Goal: Use online tool/utility: Utilize a website feature to perform a specific function

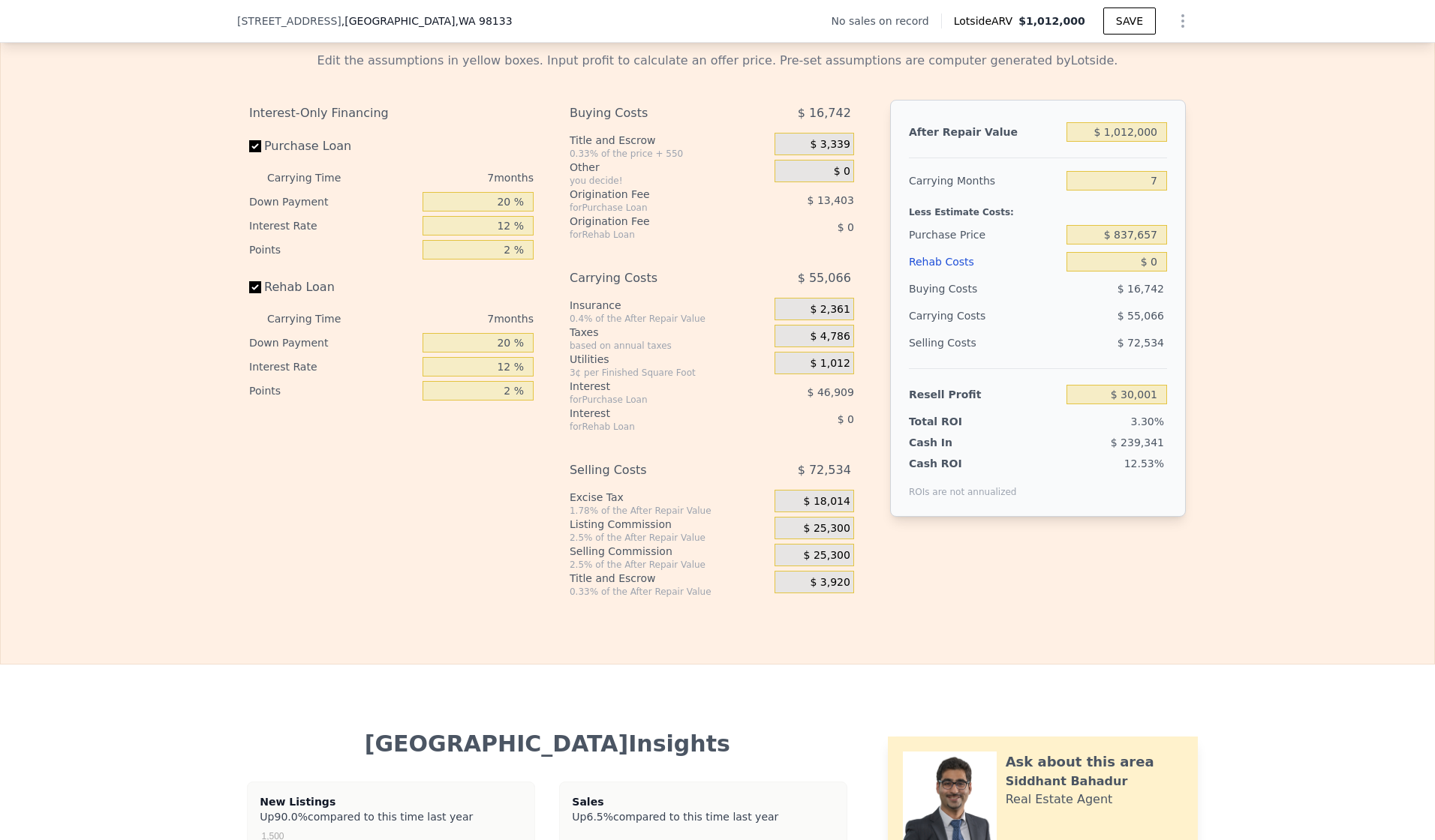
scroll to position [1823, 0]
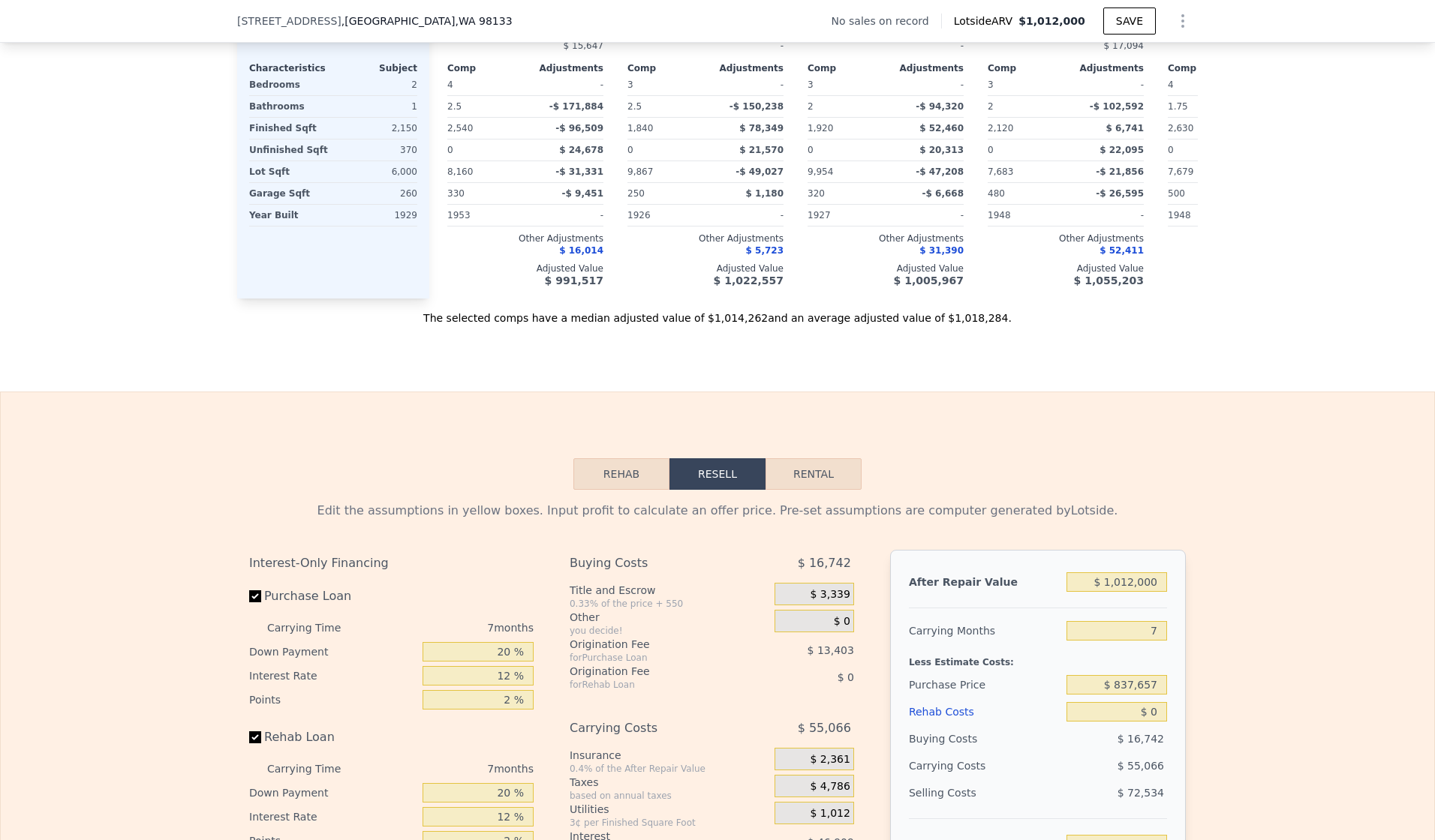
click at [810, 490] on button "Rental" at bounding box center [814, 474] width 96 height 32
select select "30"
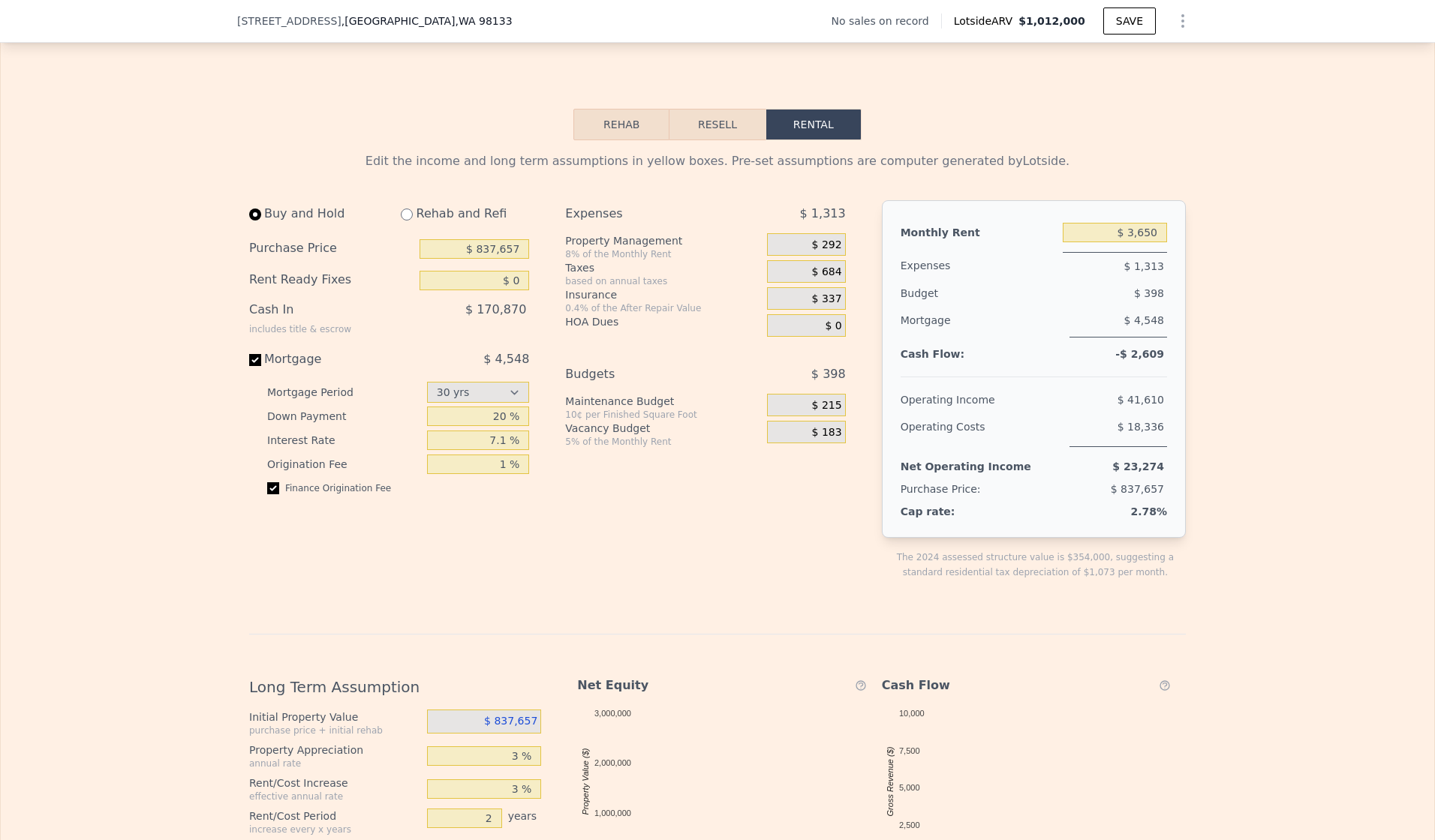
scroll to position [2423, 0]
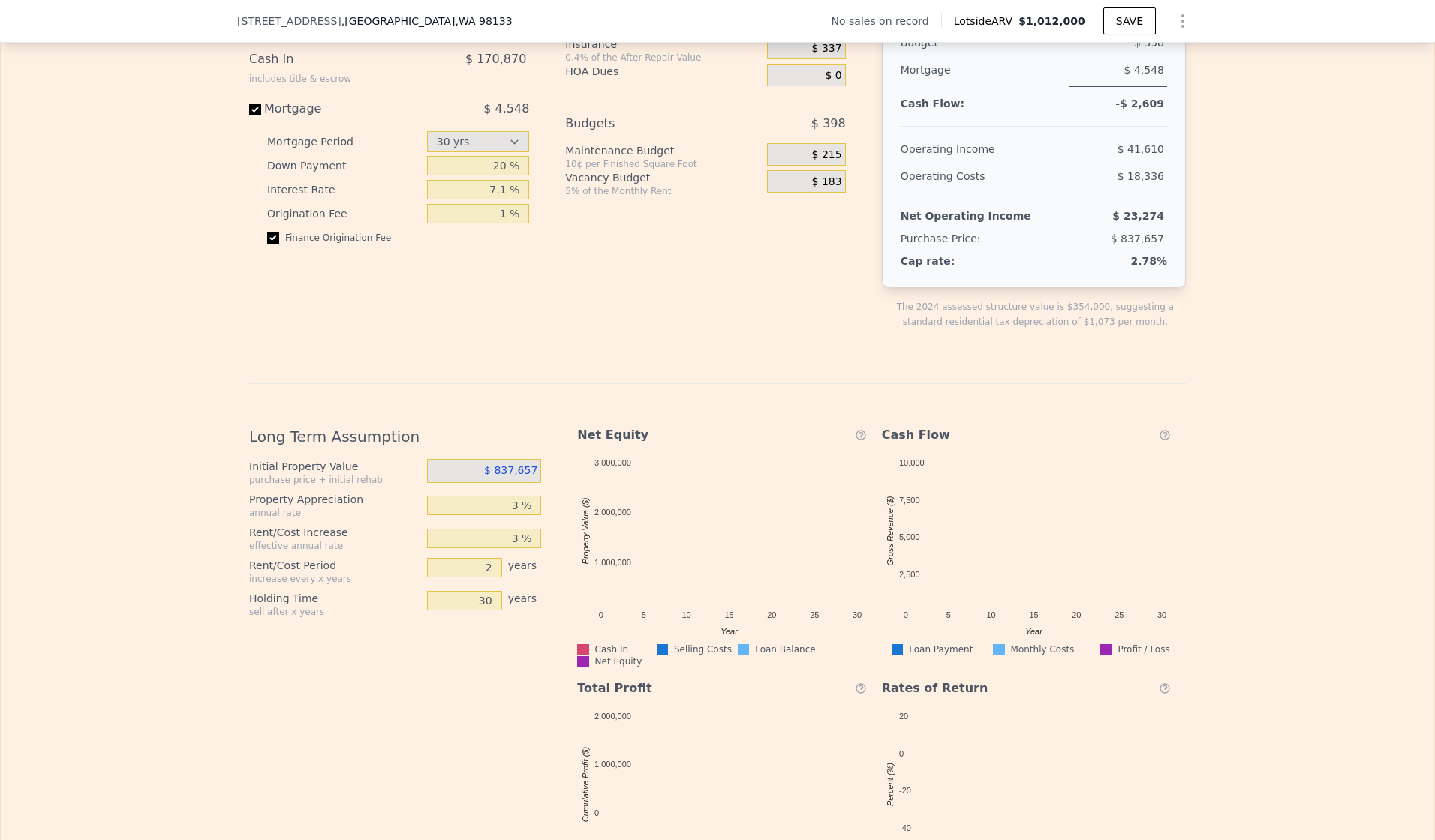
click at [488, 476] on span "$ 837,657" at bounding box center [511, 470] width 53 height 12
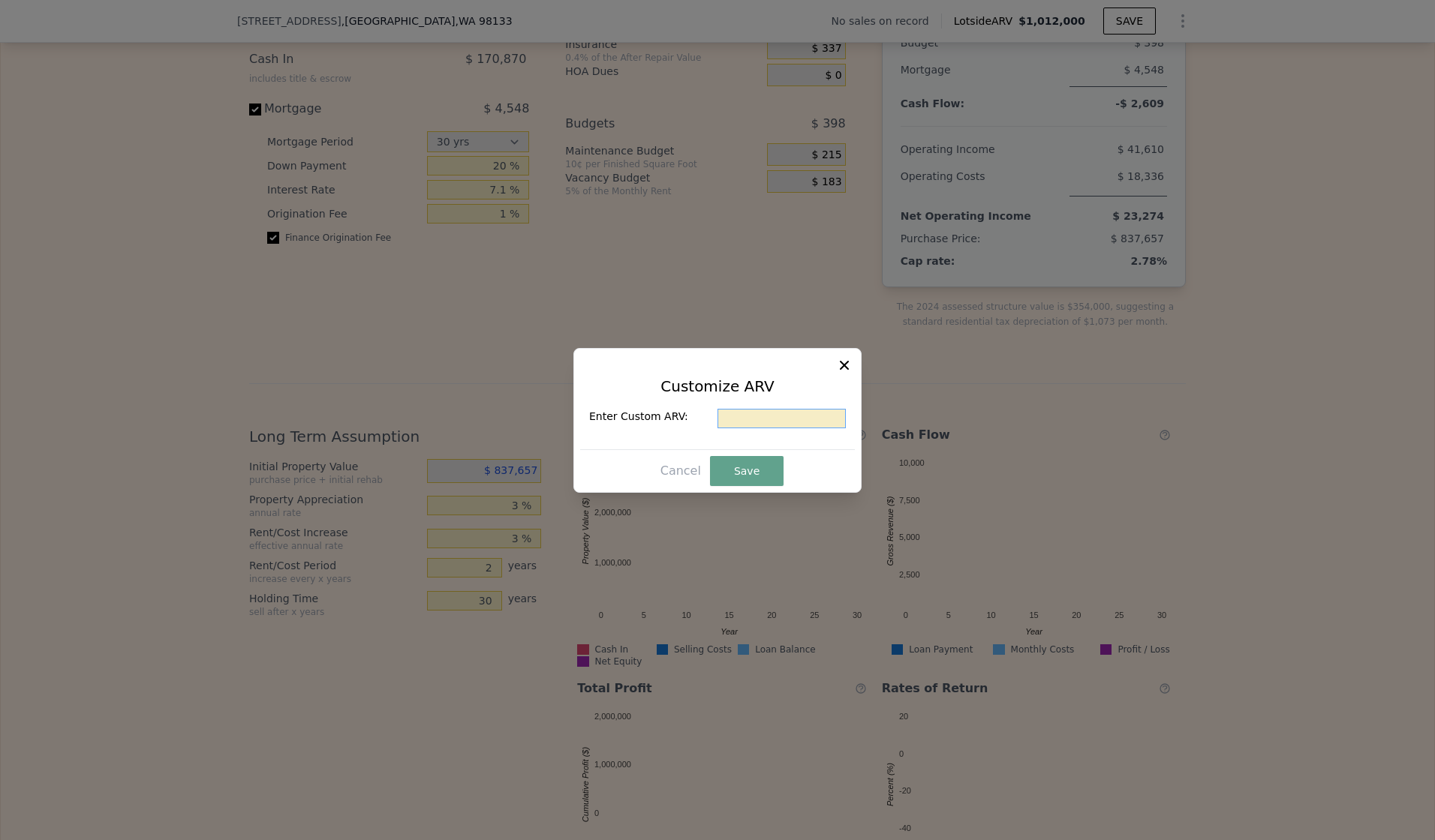
click at [736, 418] on input "text" at bounding box center [782, 418] width 129 height 20
type input "$ 1,050,000"
click at [761, 466] on button "Save" at bounding box center [747, 470] width 73 height 30
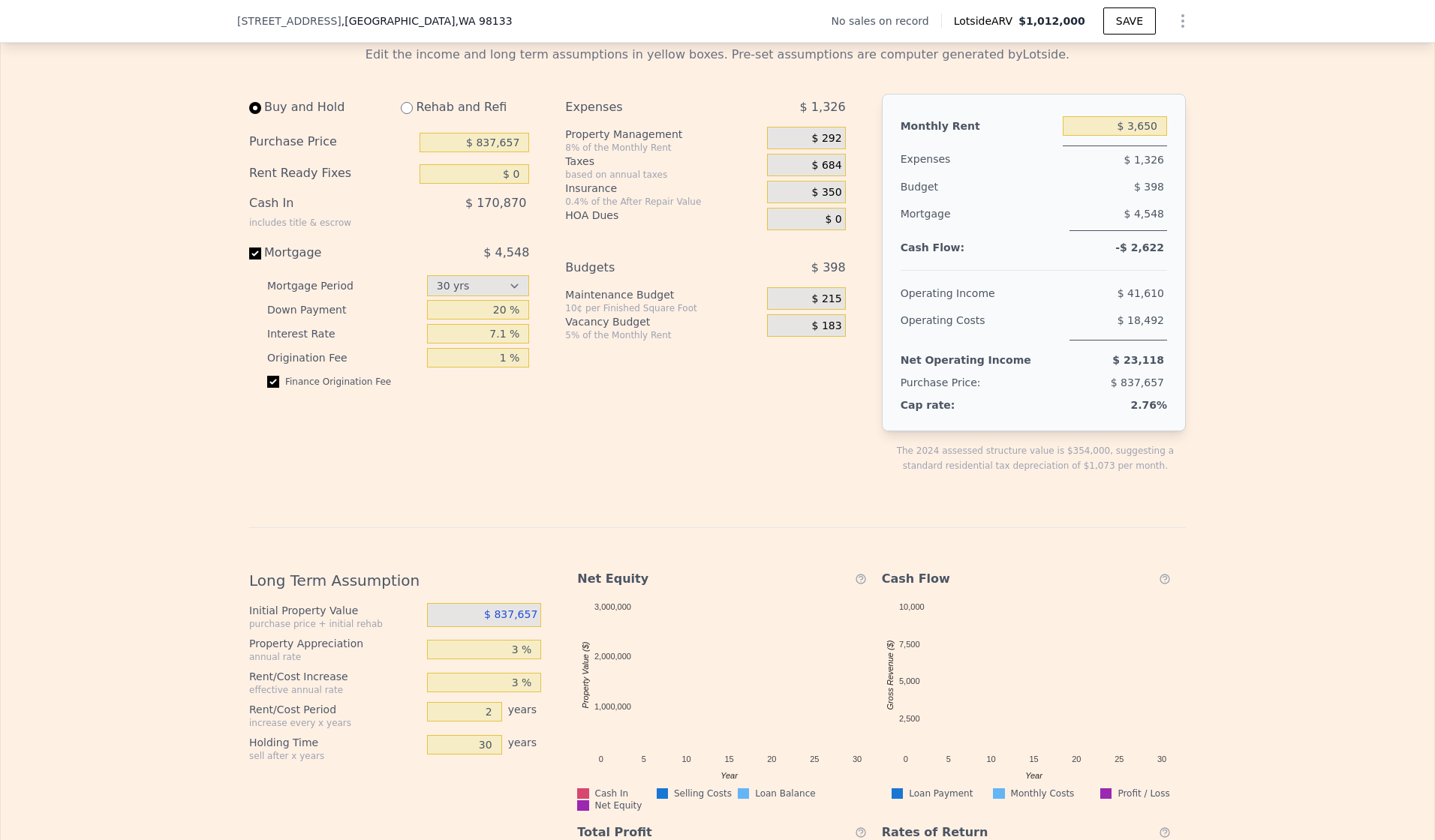
scroll to position [2273, 0]
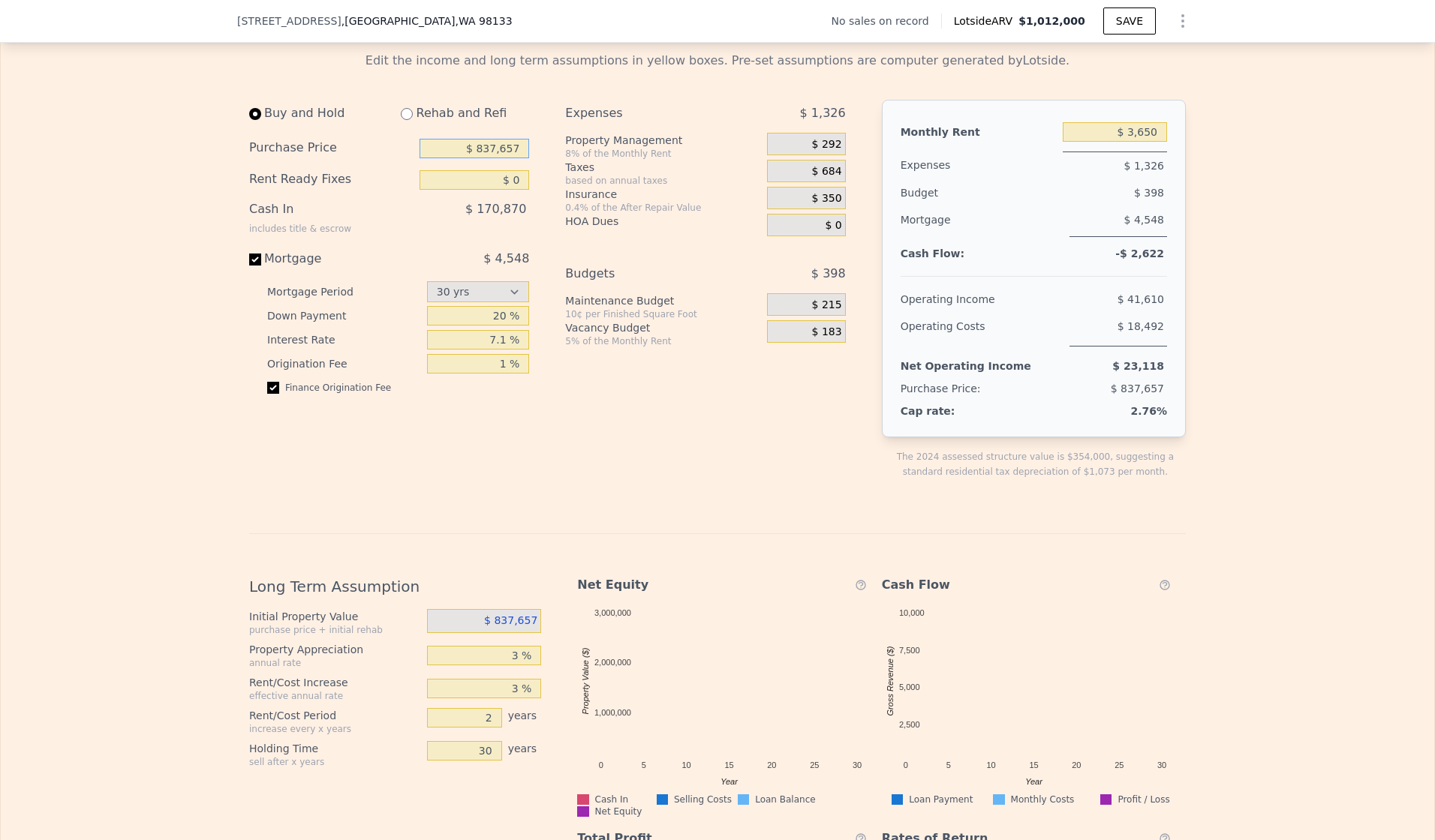
click at [474, 158] on input "$ 837,657" at bounding box center [474, 149] width 110 height 20
type input "$ 7"
type input "$ 660,000"
click at [463, 127] on div "Rehab and Refi" at bounding box center [459, 113] width 140 height 27
click at [405, 120] on input "radio" at bounding box center [406, 114] width 12 height 12
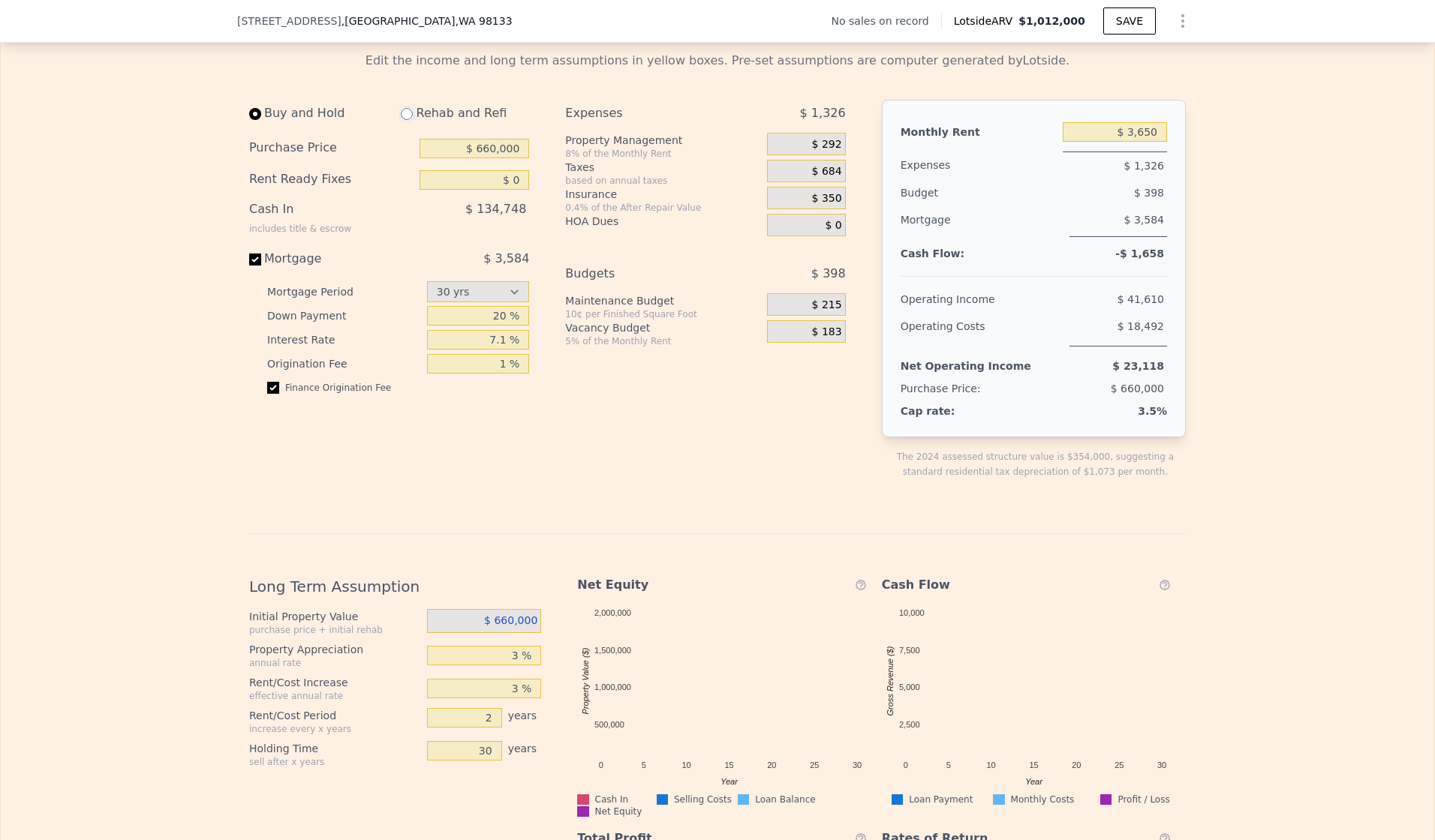
radio input "true"
type input "$ 4,100"
select select "30"
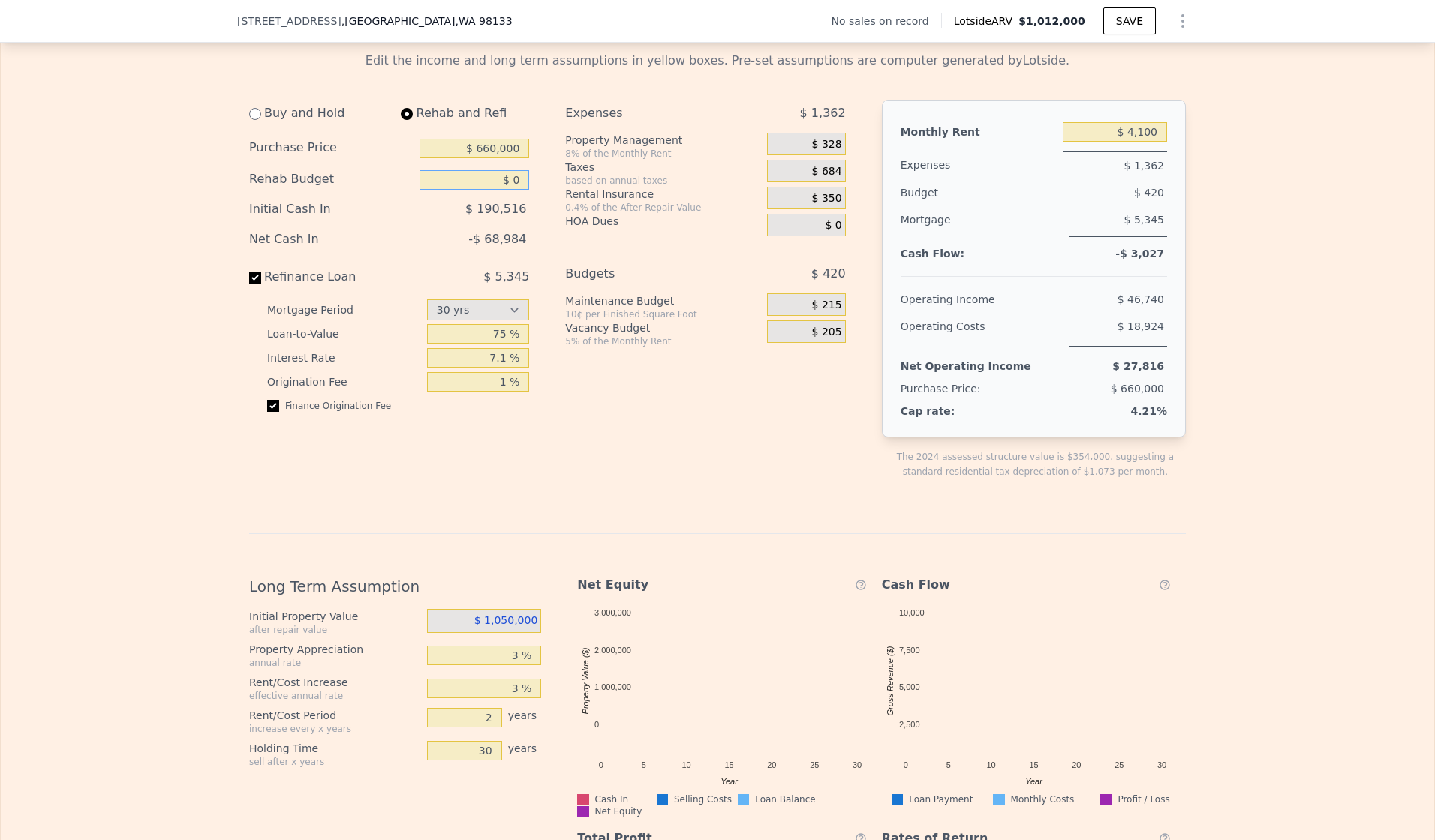
click at [514, 190] on input "$ 0" at bounding box center [474, 180] width 110 height 20
type input "$ 220,000"
click at [498, 475] on div "Buy and Hold Rehab and Refi Purchase Price $ 660,000 Rehab Budget $ 220,000 Ini…" at bounding box center [395, 302] width 292 height 404
click at [1124, 142] on input "$ 4,100" at bounding box center [1115, 132] width 104 height 20
type input "$ 4"
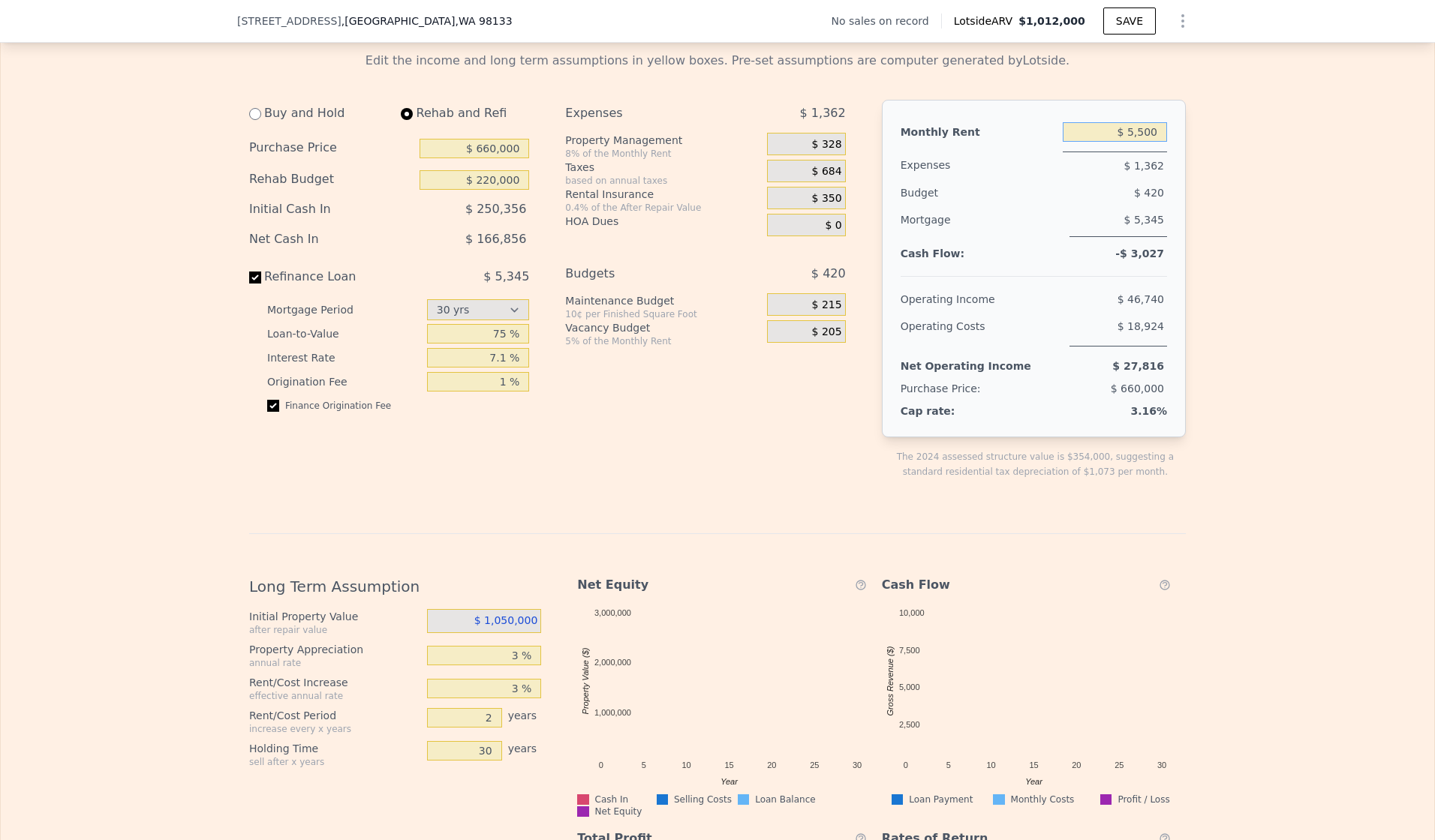
type input "$ 5,500"
click at [1213, 291] on div "Edit the income and long term assumptions in yellow boxes. Pre-set assumptions …" at bounding box center [718, 549] width 1434 height 1020
click at [105, 507] on div "Edit the income and long term assumptions in yellow boxes. Pre-set assumptions …" at bounding box center [718, 549] width 1434 height 1020
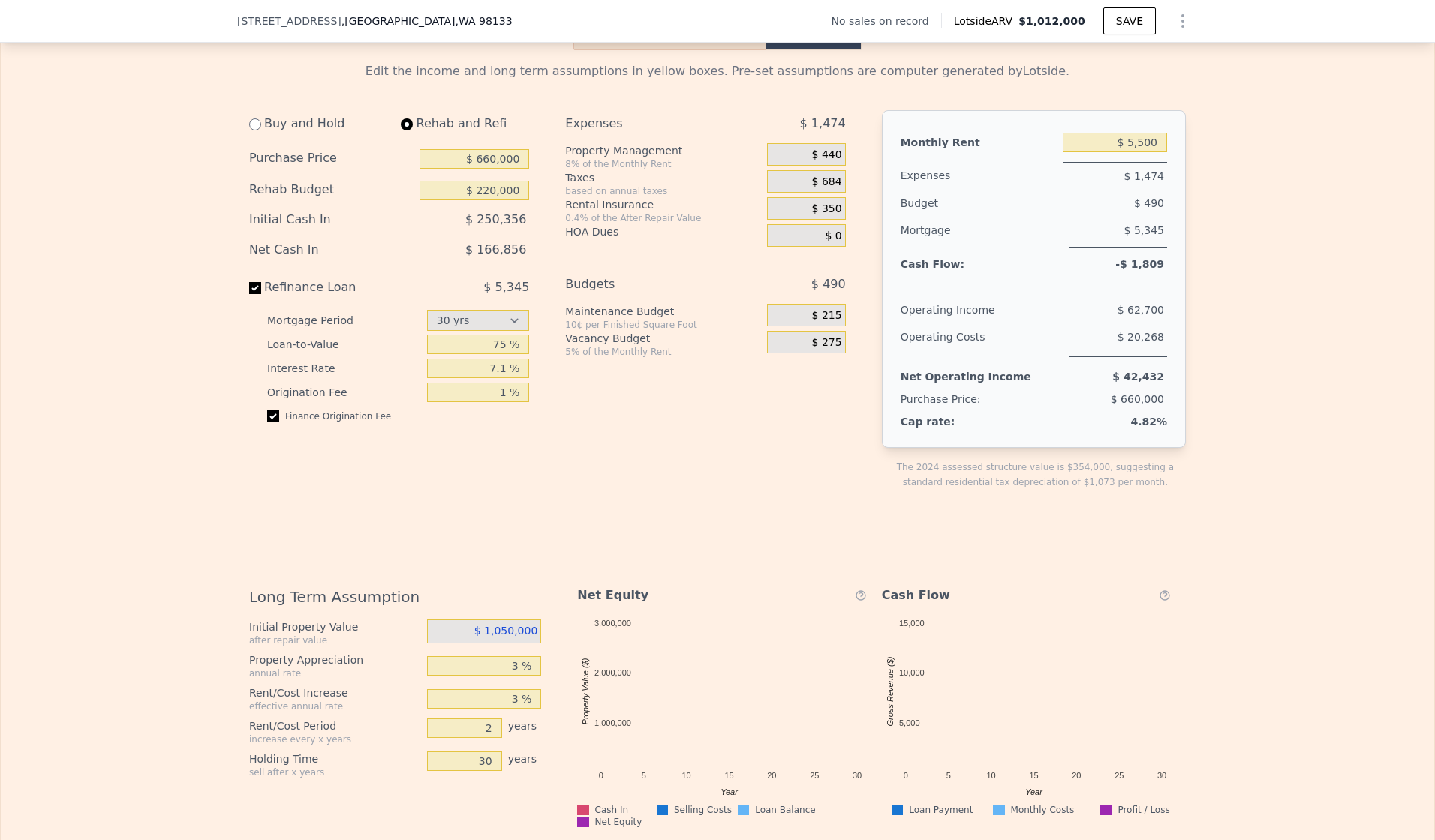
scroll to position [2198, 0]
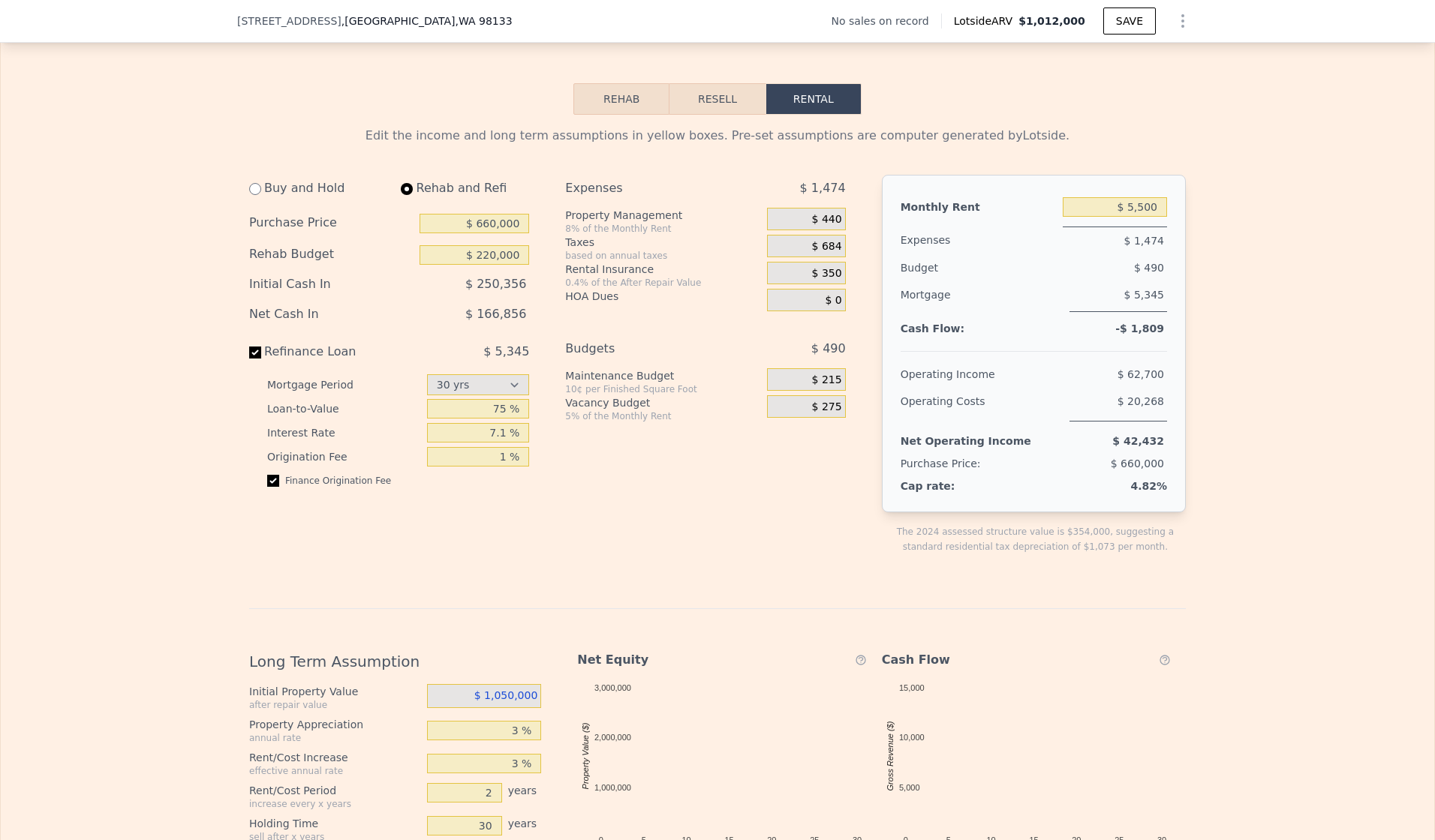
type input "$ 0"
type input "$ 3,650"
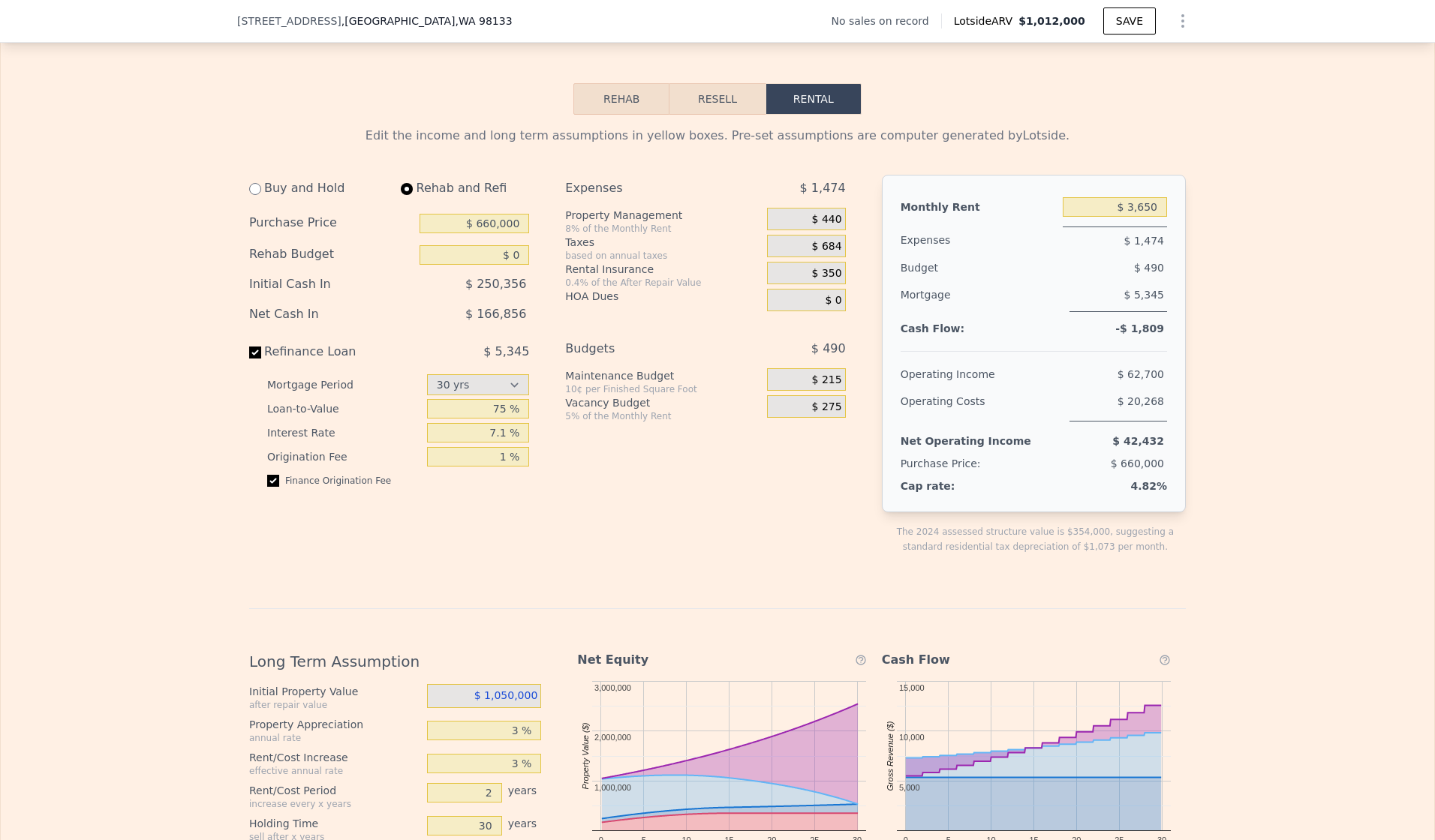
select select "30"
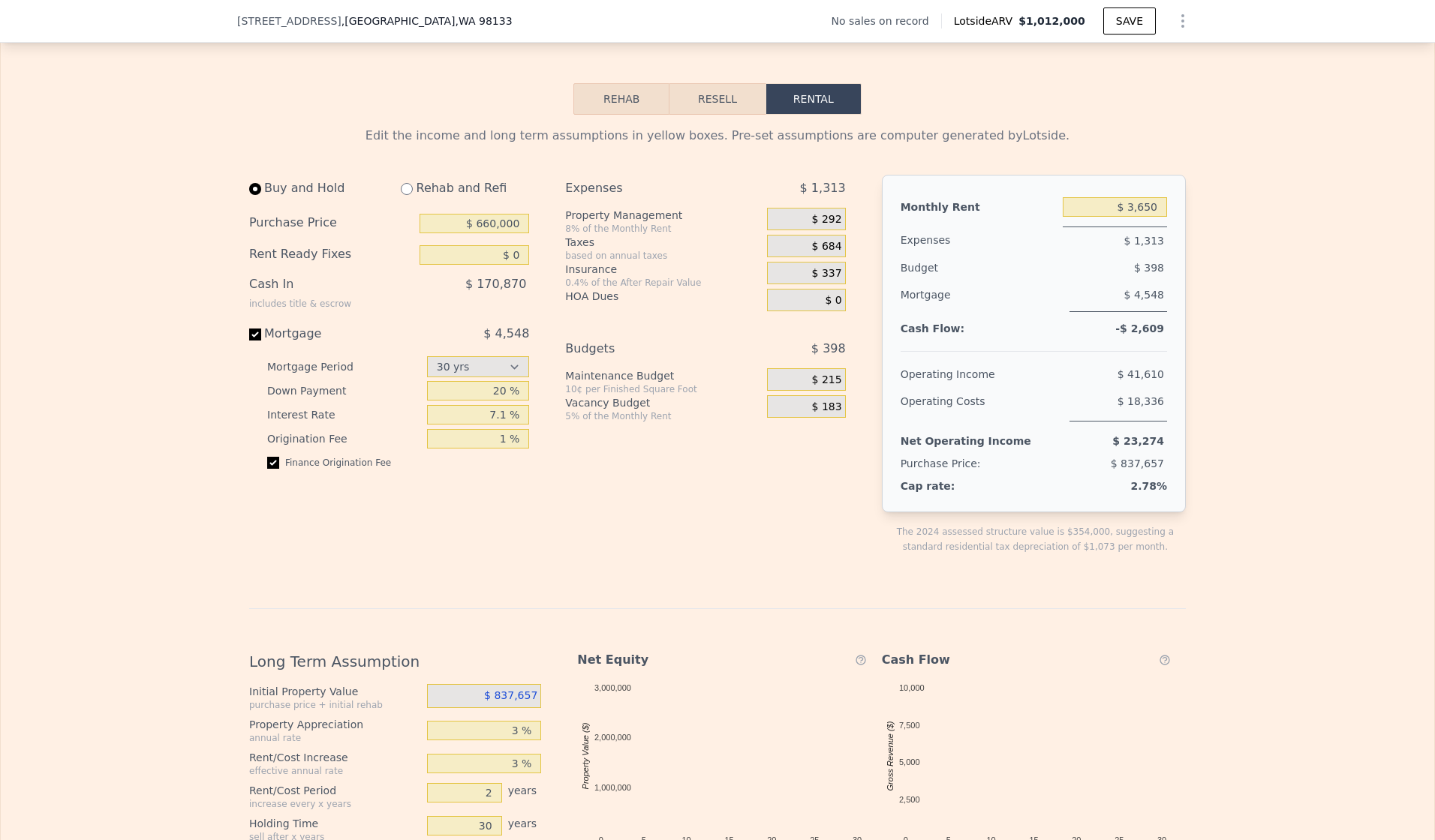
click at [268, 202] on div "Buy and Hold" at bounding box center [316, 188] width 134 height 27
click at [249, 195] on input "radio" at bounding box center [255, 189] width 12 height 12
radio input "true"
click at [408, 202] on div "Rehab and Refi" at bounding box center [459, 188] width 140 height 27
click at [402, 195] on input "radio" at bounding box center [406, 189] width 12 height 12
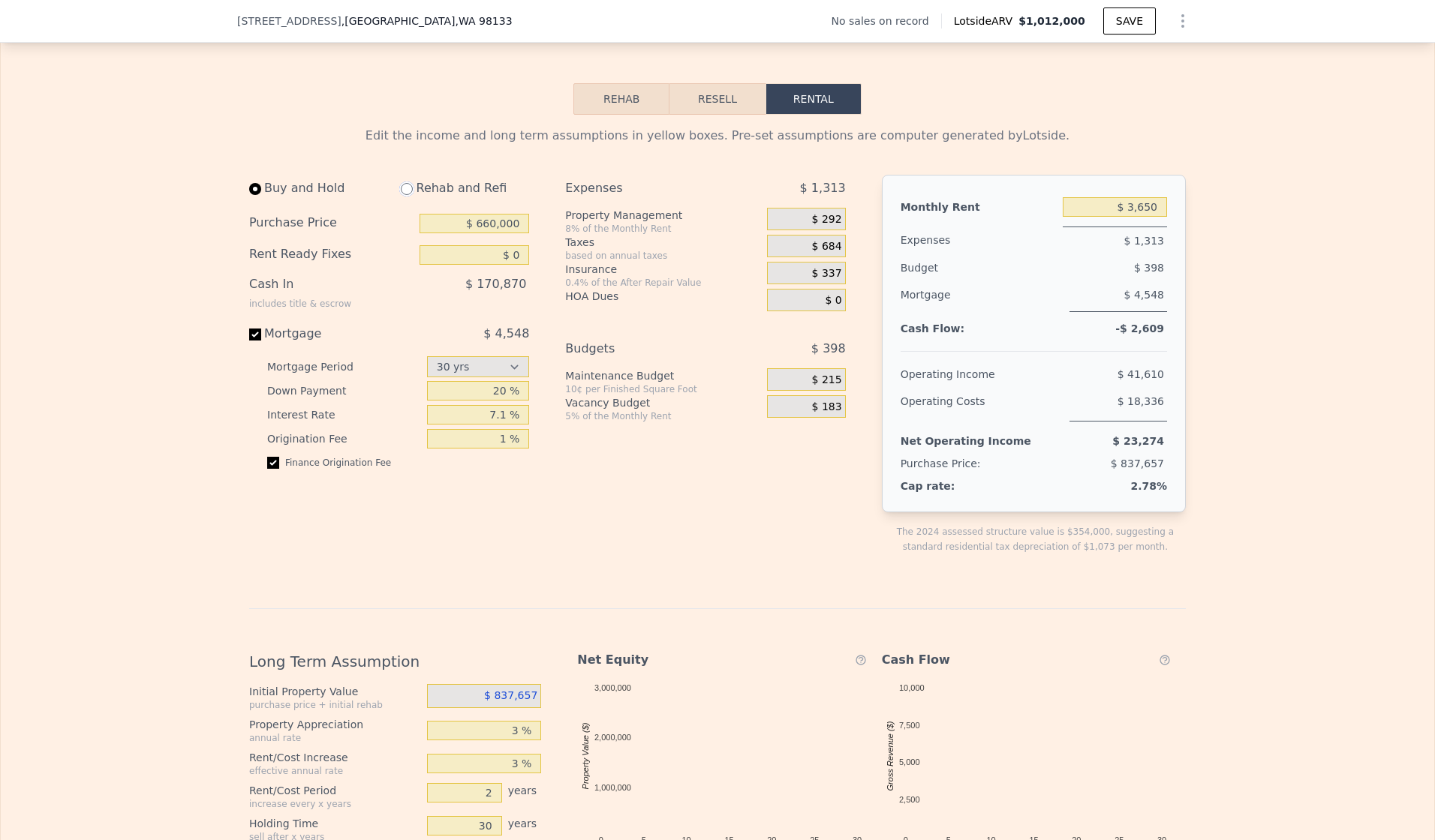
radio input "true"
select select "30"
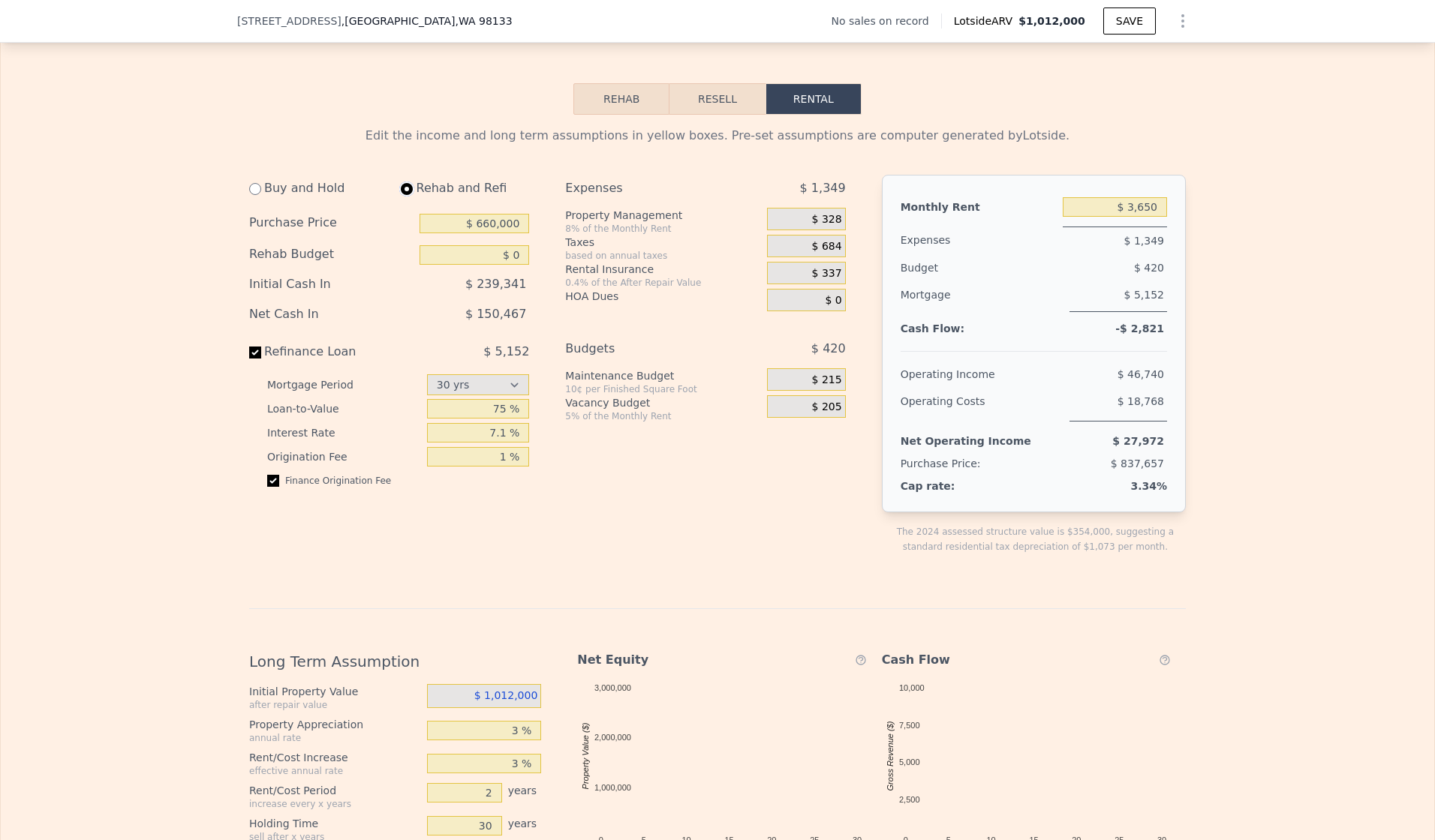
type input "$ 220,000"
type input "$ 4,100"
click at [498, 443] on input "7.1 %" at bounding box center [479, 433] width 103 height 20
type input "7 %"
click at [618, 532] on div "Expenses $ 1,349 Property Management 8% of the Monthly Rent $ 328 Taxes based o…" at bounding box center [711, 377] width 292 height 404
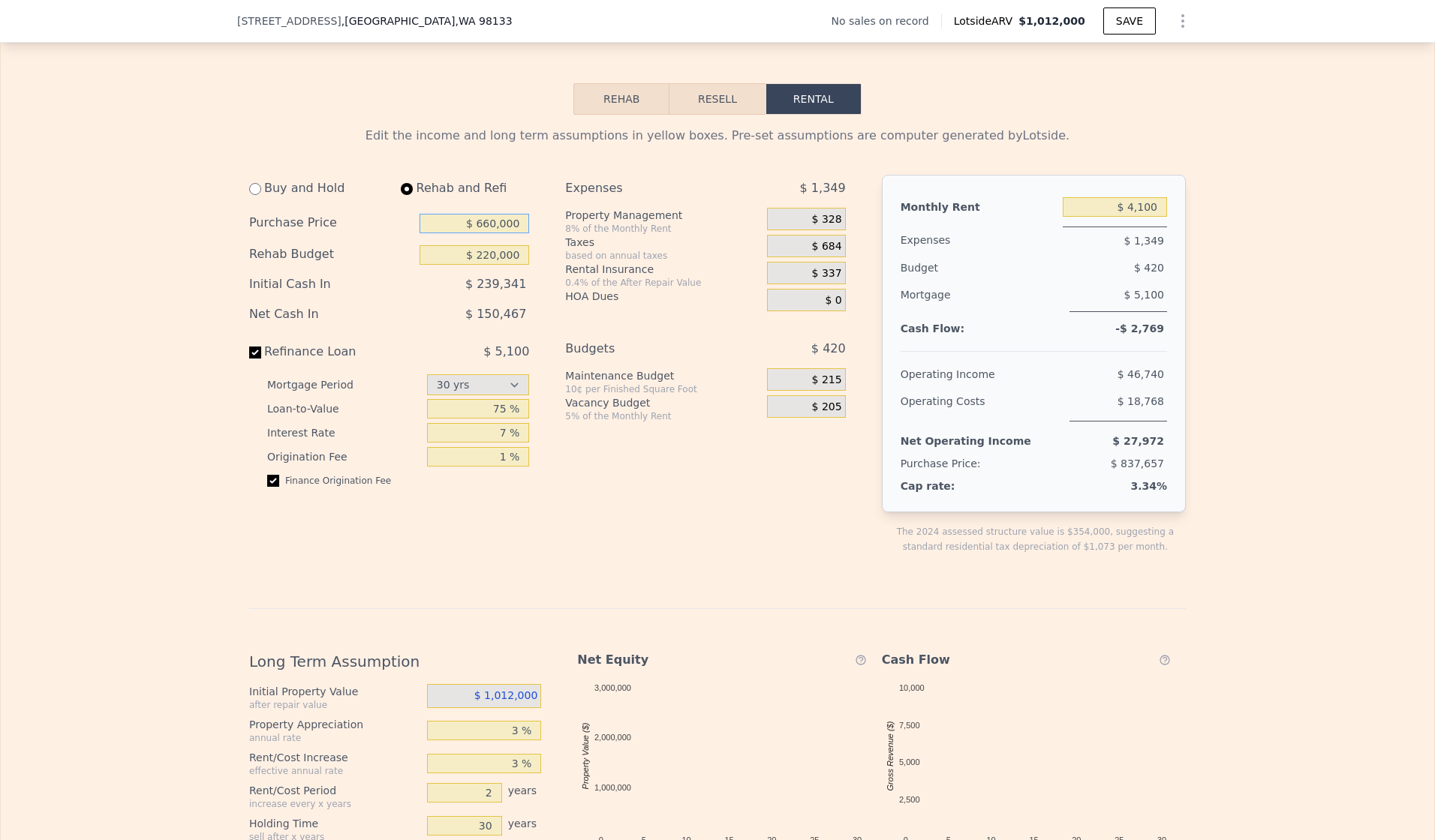
click at [496, 234] on input "$ 660,000" at bounding box center [474, 224] width 110 height 20
click at [489, 265] on input "$ 220,000" at bounding box center [474, 255] width 110 height 20
click at [494, 234] on input "$ 660,000" at bounding box center [474, 224] width 110 height 20
click at [488, 265] on input "$ 220,000" at bounding box center [474, 255] width 110 height 20
click at [482, 234] on input "$ 660,000" at bounding box center [474, 224] width 110 height 20
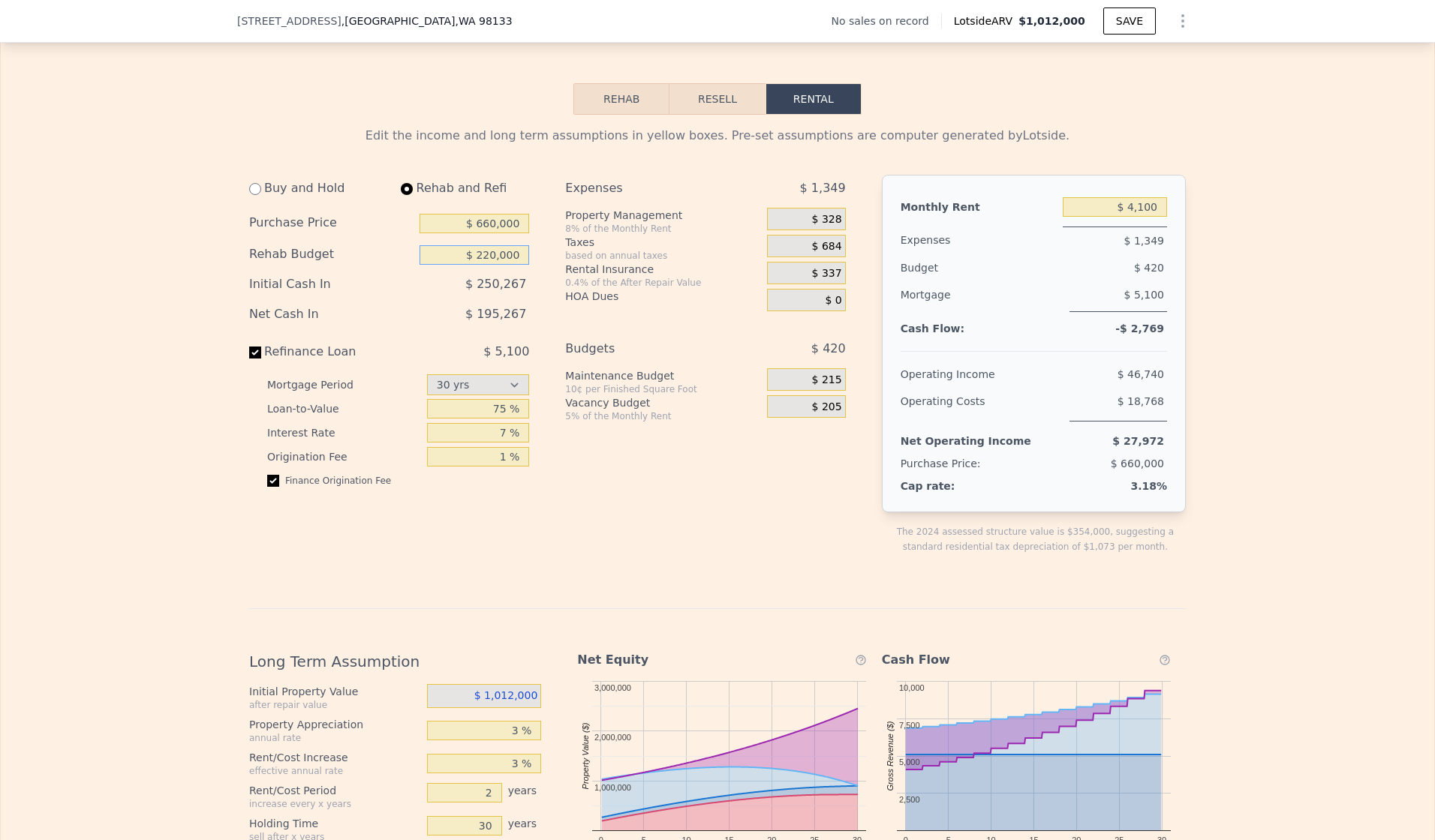
click at [485, 265] on input "$ 220,000" at bounding box center [474, 255] width 110 height 20
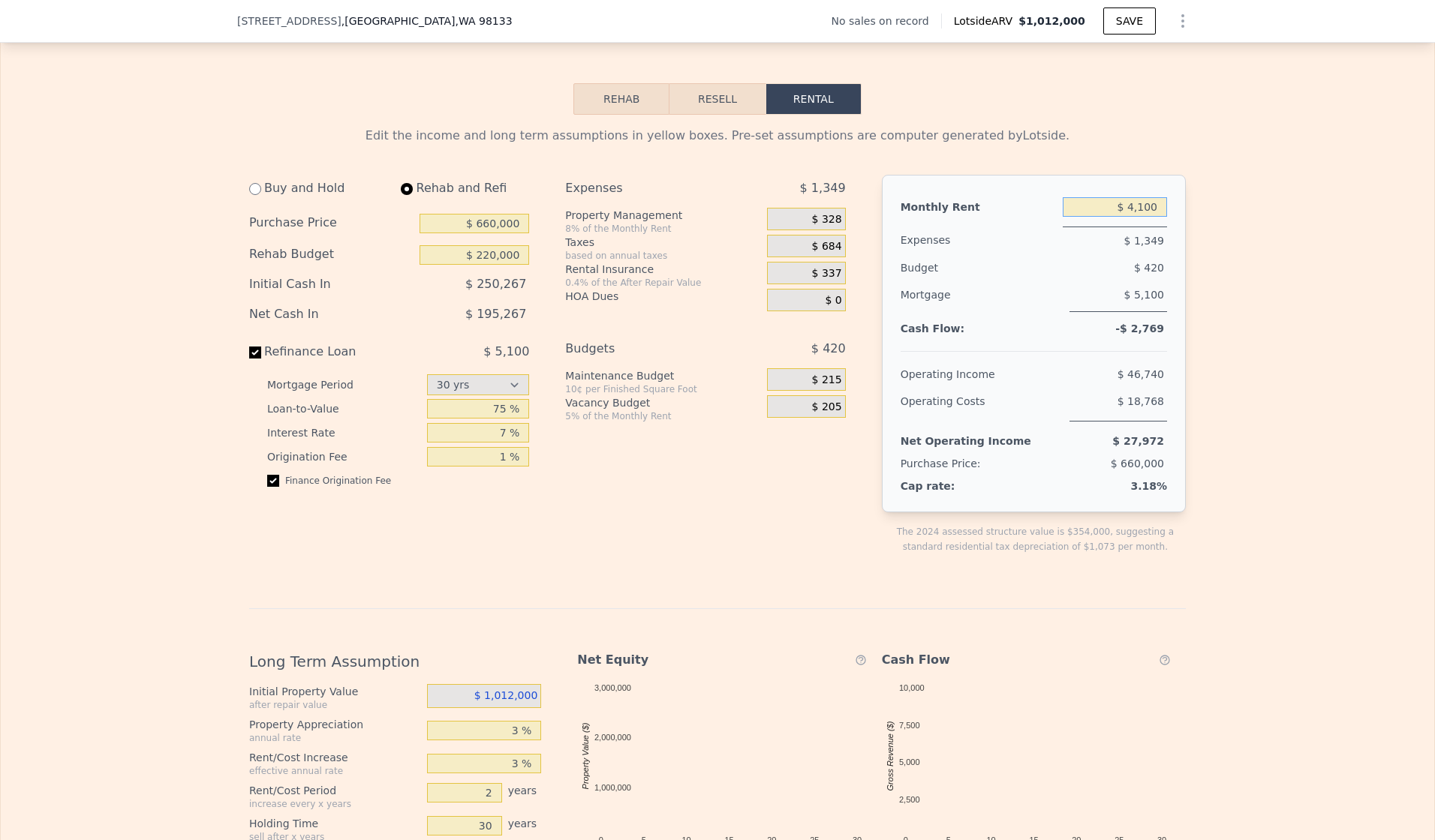
click at [1152, 217] on input "$ 4,100" at bounding box center [1115, 207] width 104 height 20
type input "$ 4"
type input "$ 5,500"
click at [1262, 290] on div "Edit the income and long term assumptions in yellow boxes. Pre-set assumptions …" at bounding box center [718, 624] width 1434 height 1020
select select "30"
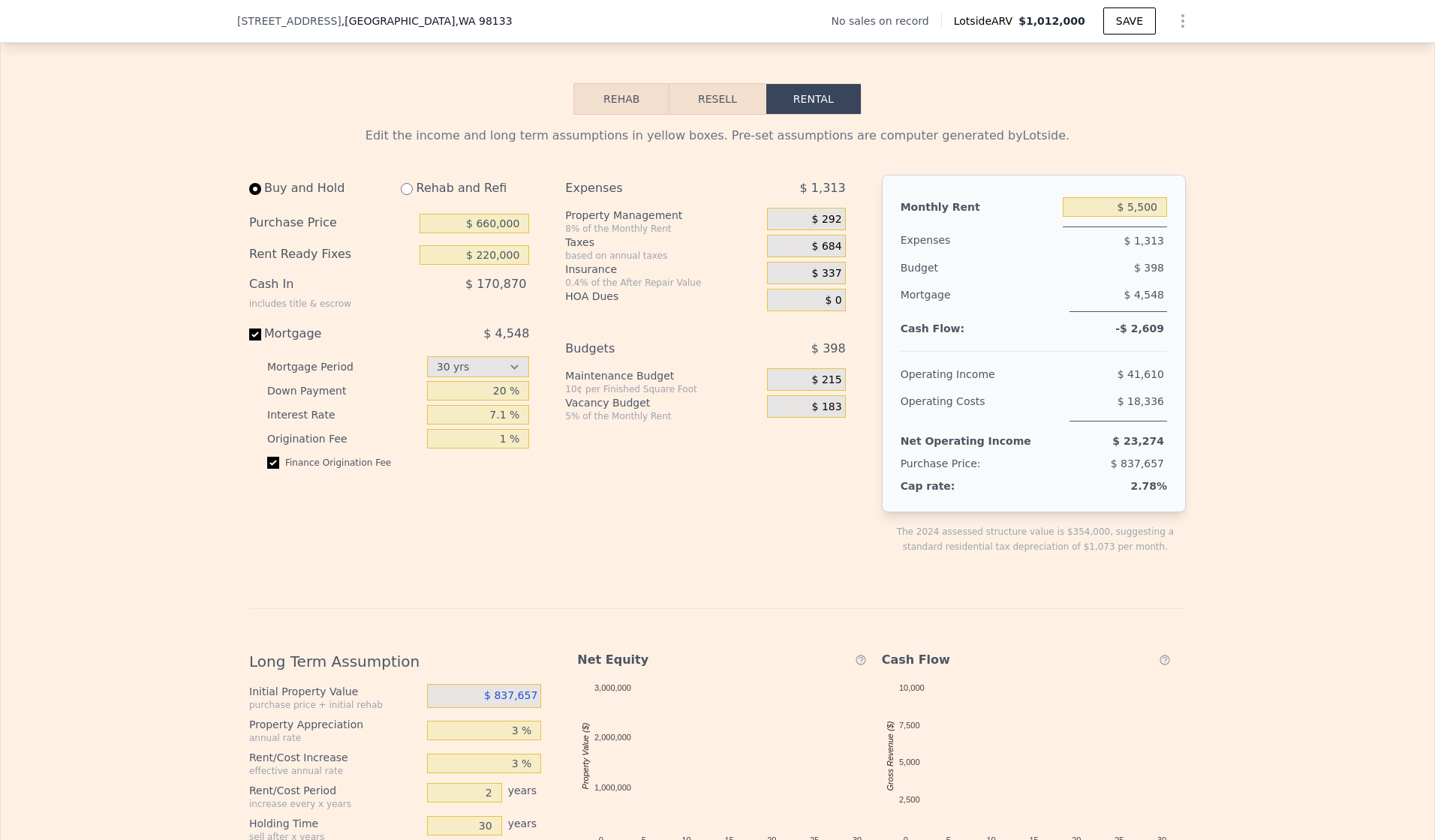
type input "$ 0"
type input "$ 3,650"
click at [252, 195] on input "radio" at bounding box center [255, 189] width 12 height 12
radio input "true"
click at [403, 195] on input "radio" at bounding box center [406, 189] width 12 height 12
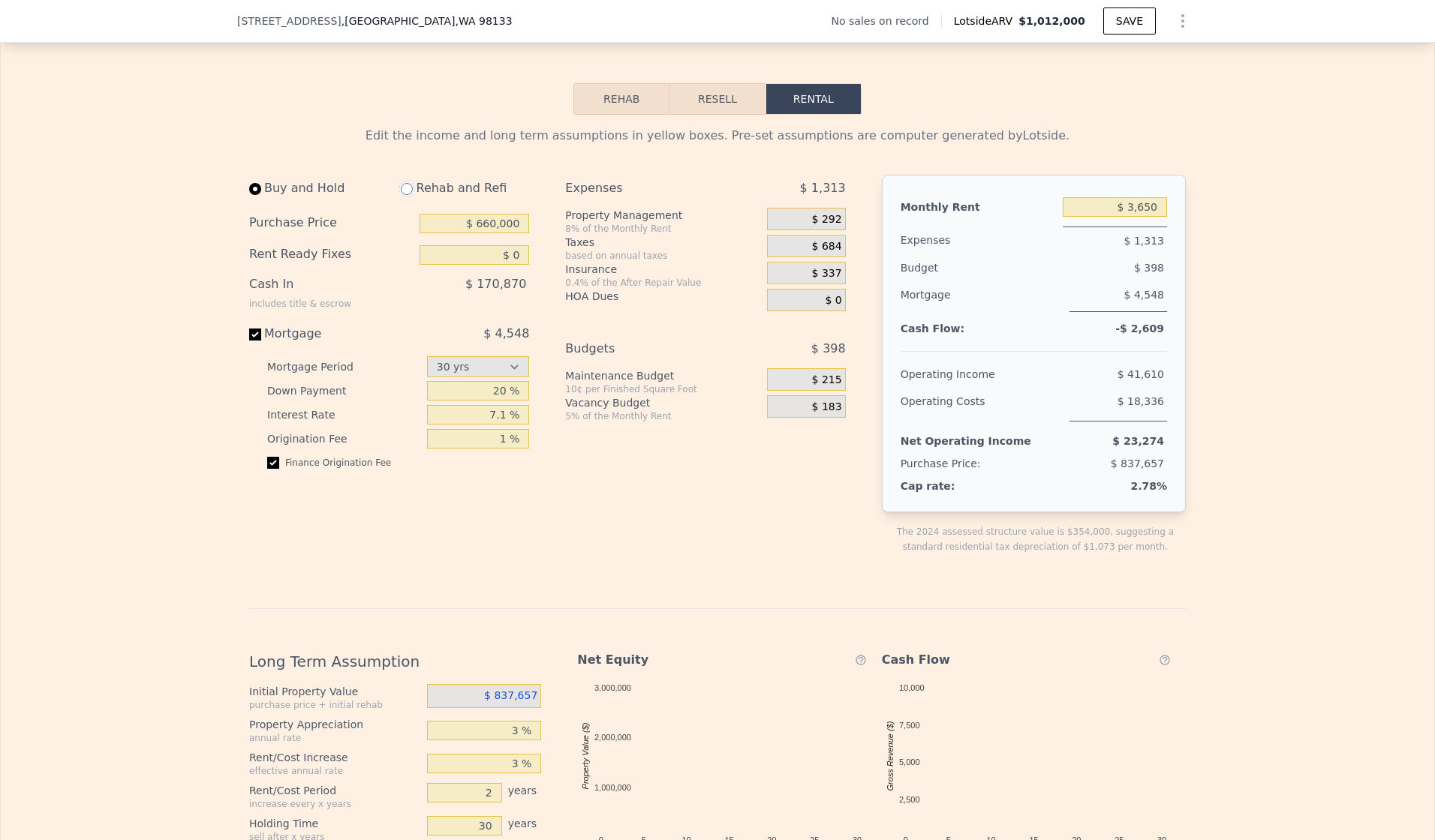
radio input "true"
type input "$ 220,000"
type input "$ 4,100"
select select "30"
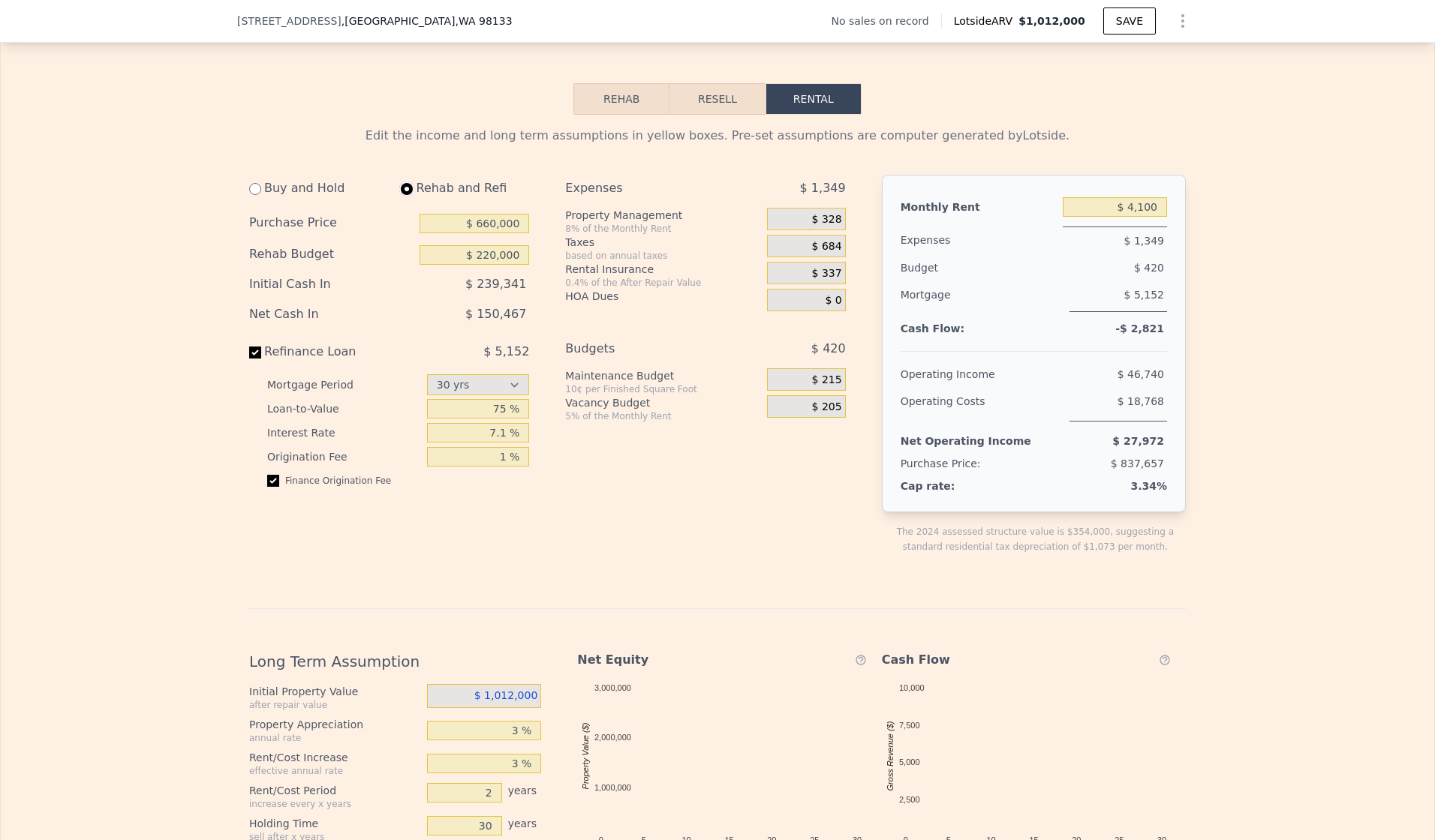
type input "$ 0"
type input "$ 3,650"
select select "30"
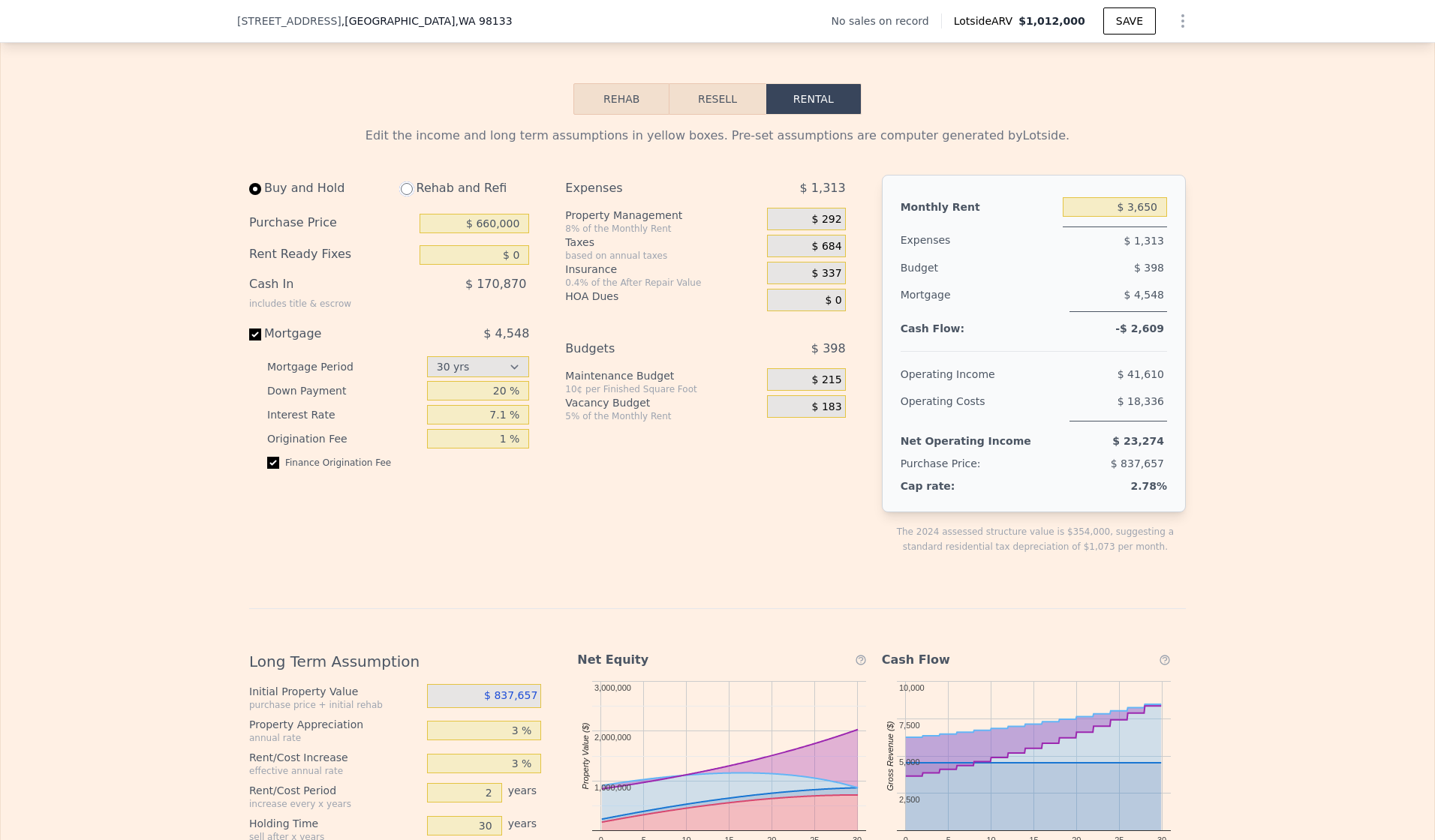
click at [702, 115] on button "Resell" at bounding box center [717, 98] width 95 height 32
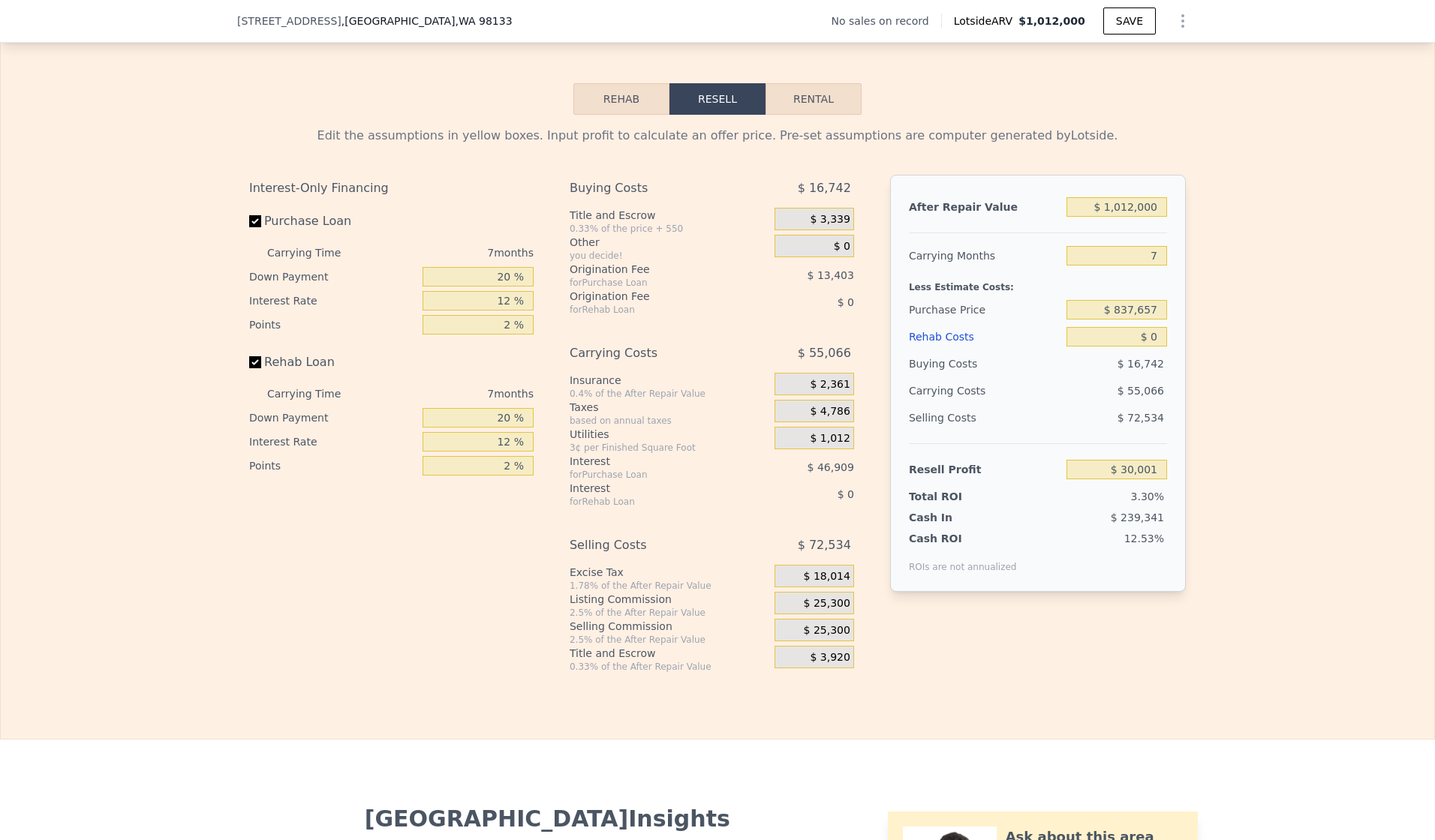
click at [1175, 19] on icon "Show Options" at bounding box center [1183, 21] width 18 height 18
click at [1108, 53] on div "Edit Structure" at bounding box center [1114, 59] width 168 height 30
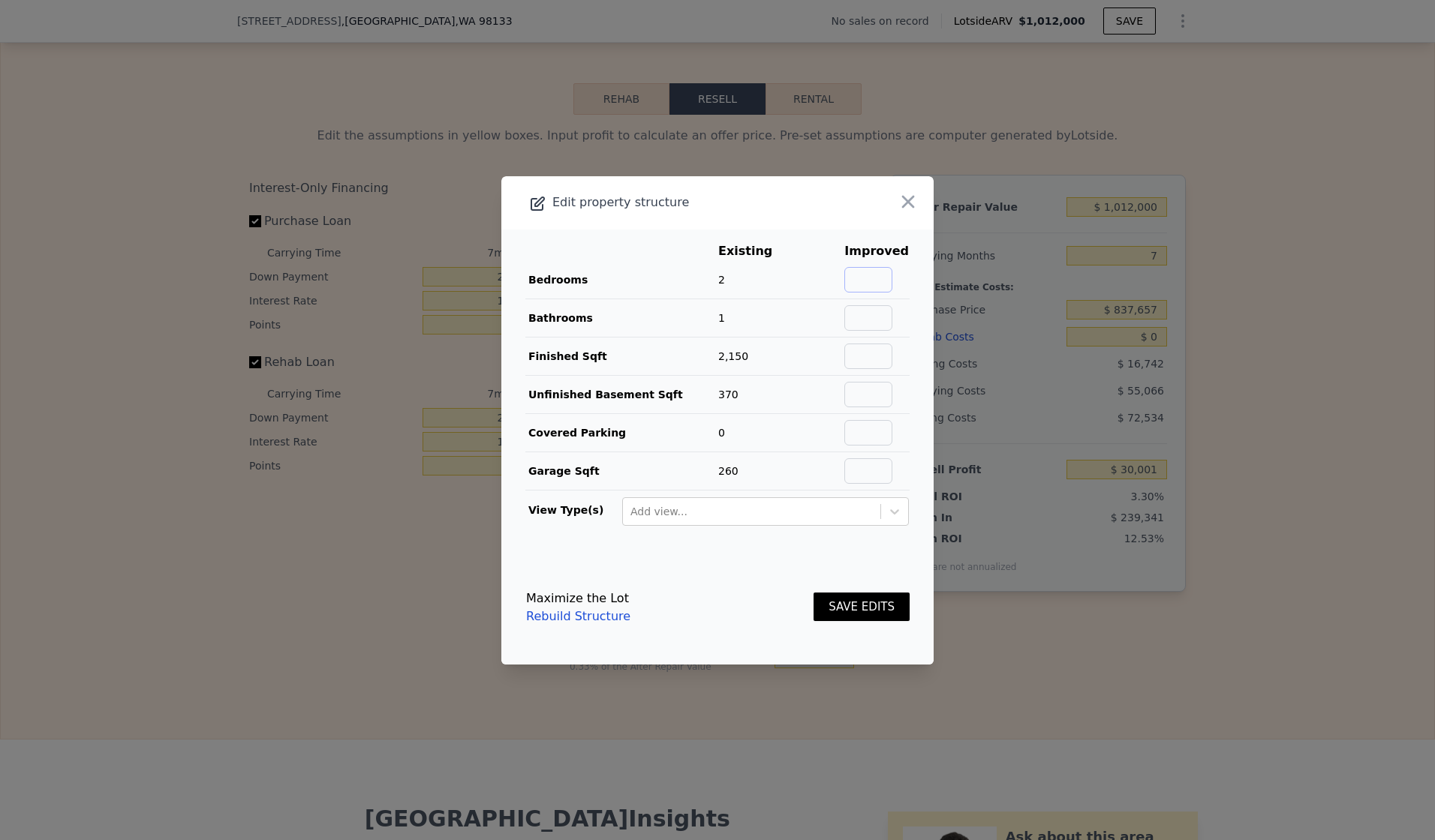
click at [866, 281] on input "text" at bounding box center [868, 279] width 48 height 25
type input "5"
click at [855, 306] on input "text" at bounding box center [868, 317] width 48 height 25
type input "3"
click at [867, 348] on input "text" at bounding box center [868, 356] width 48 height 25
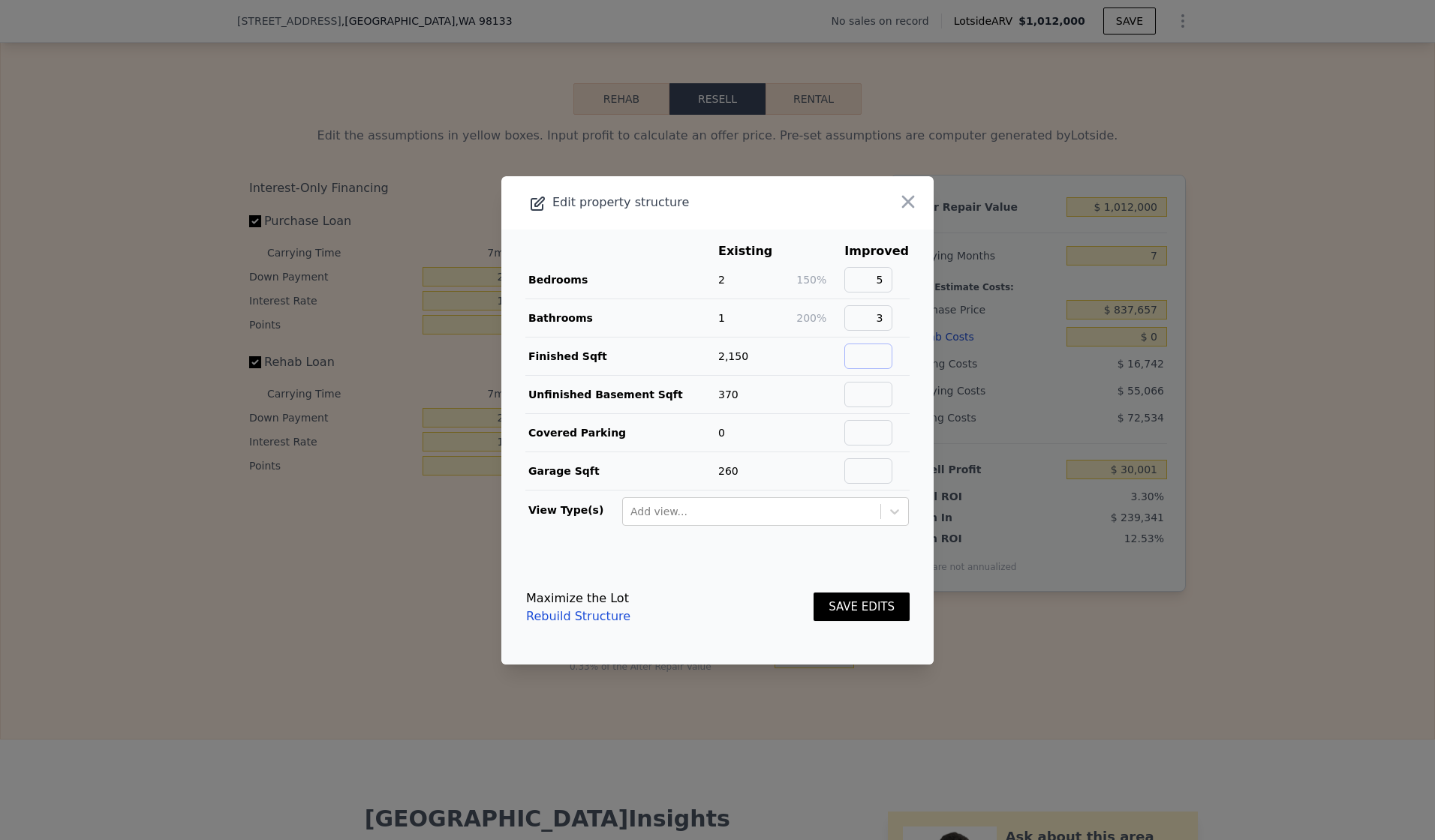
paste input "2520"
type input "2520"
click at [875, 386] on input "text" at bounding box center [868, 394] width 48 height 25
type input "0"
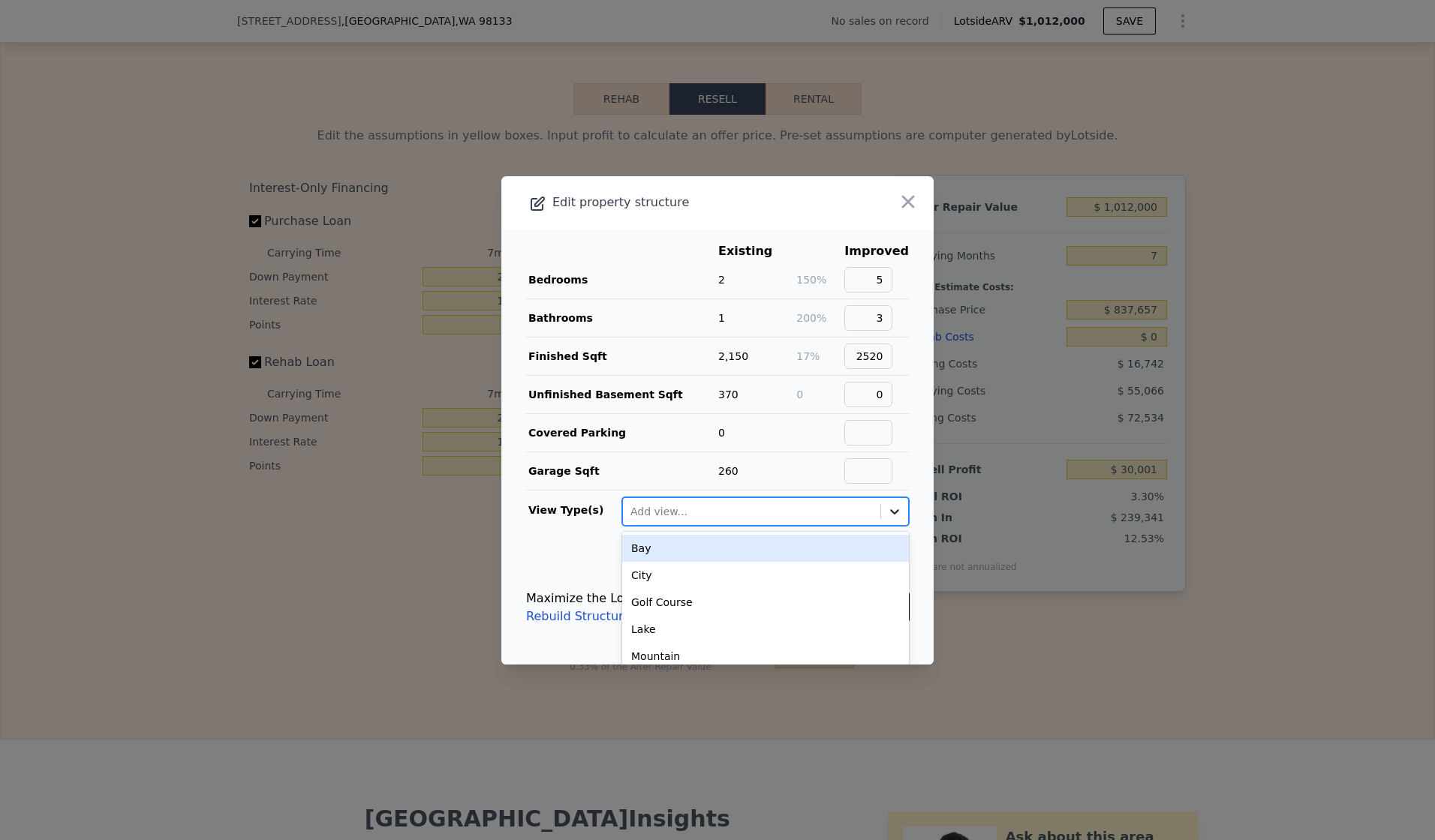
click at [888, 509] on icon at bounding box center [895, 511] width 15 height 15
click at [916, 511] on main "Existing Improved Bedrooms 2 150% 5 Bathrooms 1 200% 3 Finished Sqft 2,150 17% …" at bounding box center [718, 390] width 432 height 322
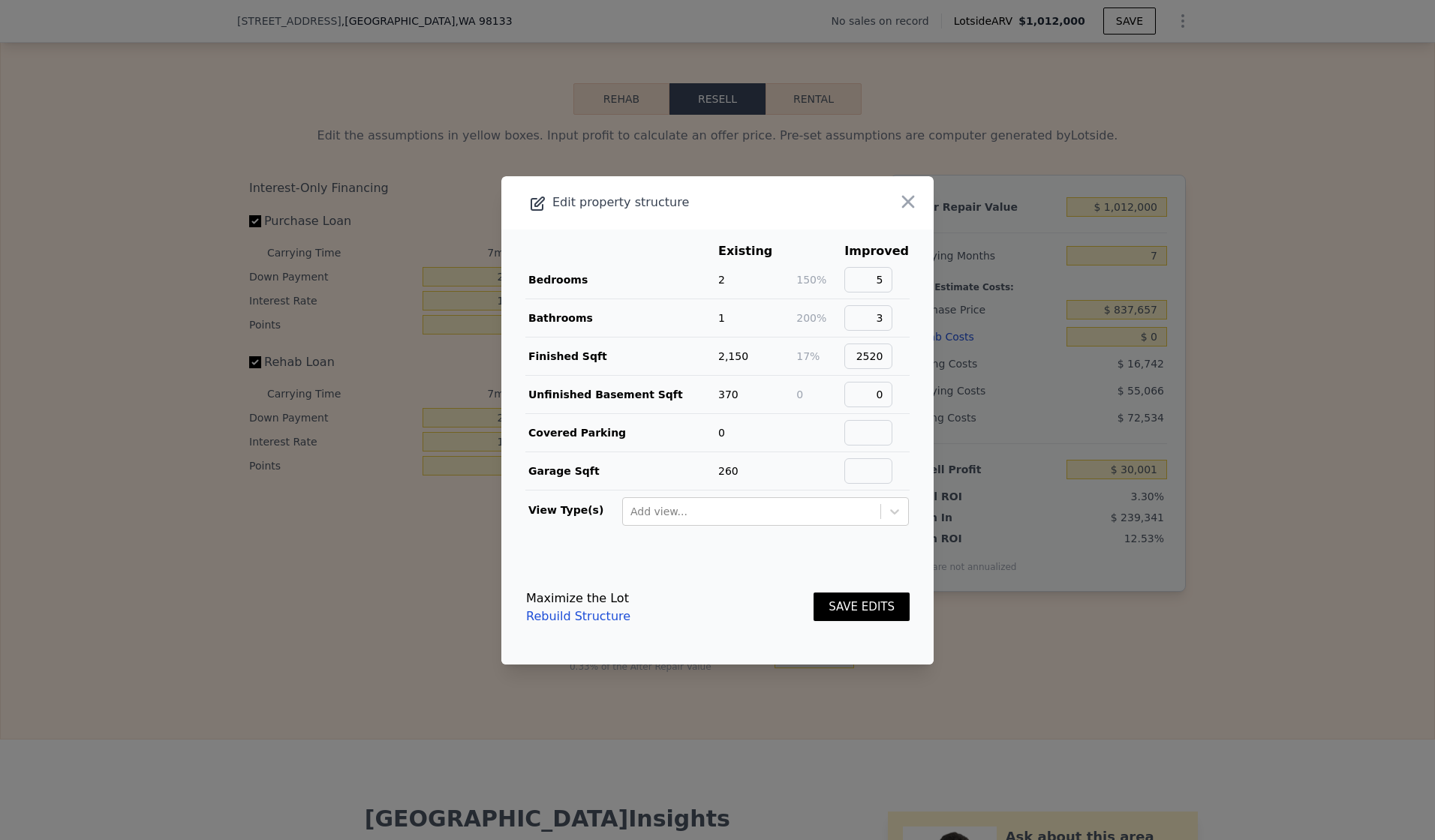
click at [827, 602] on button "SAVE EDITS" at bounding box center [862, 607] width 96 height 29
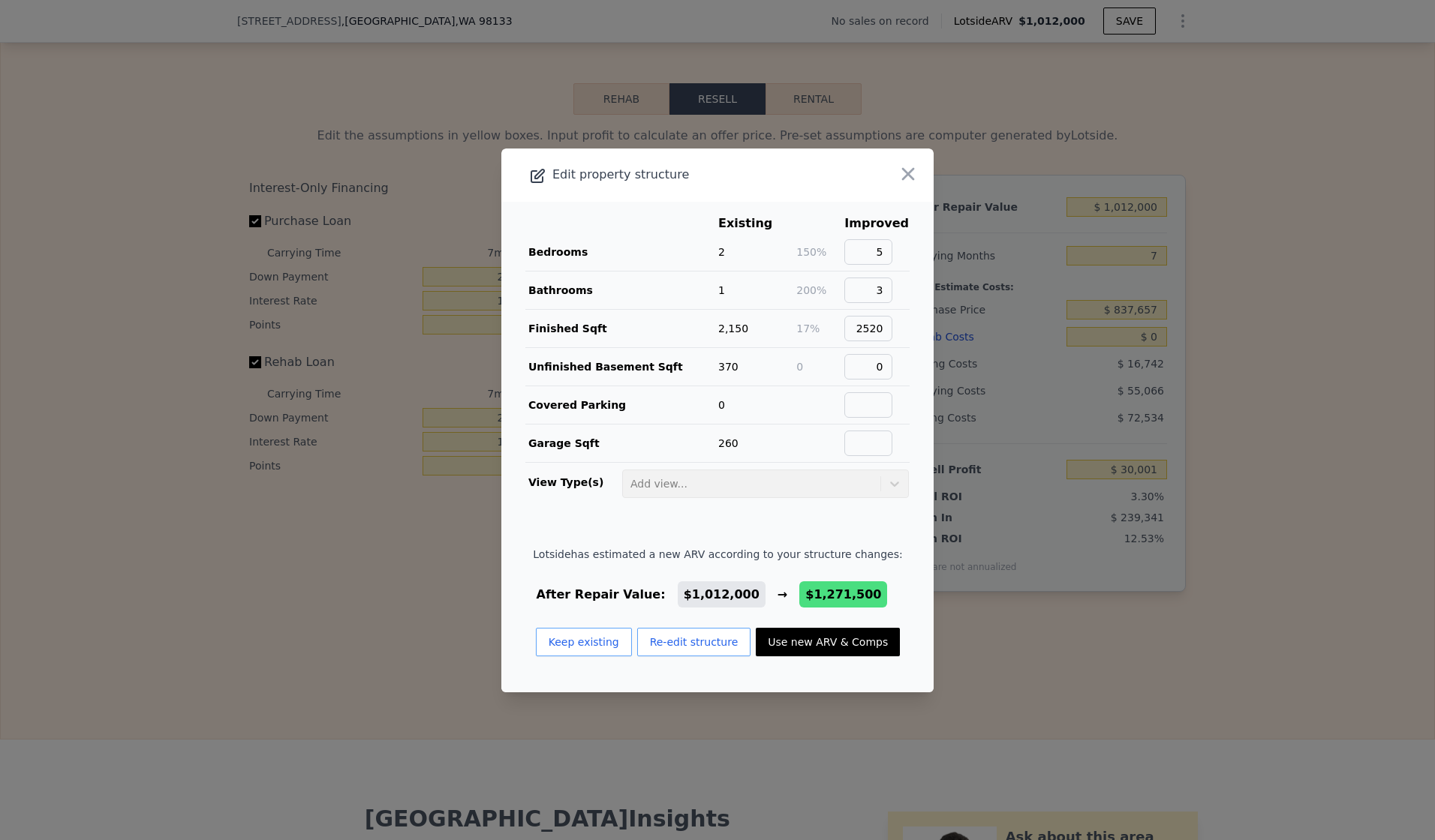
click at [804, 641] on button "Use new ARV & Comps" at bounding box center [827, 642] width 144 height 28
type input "5"
type input "1.75"
checkbox input "false"
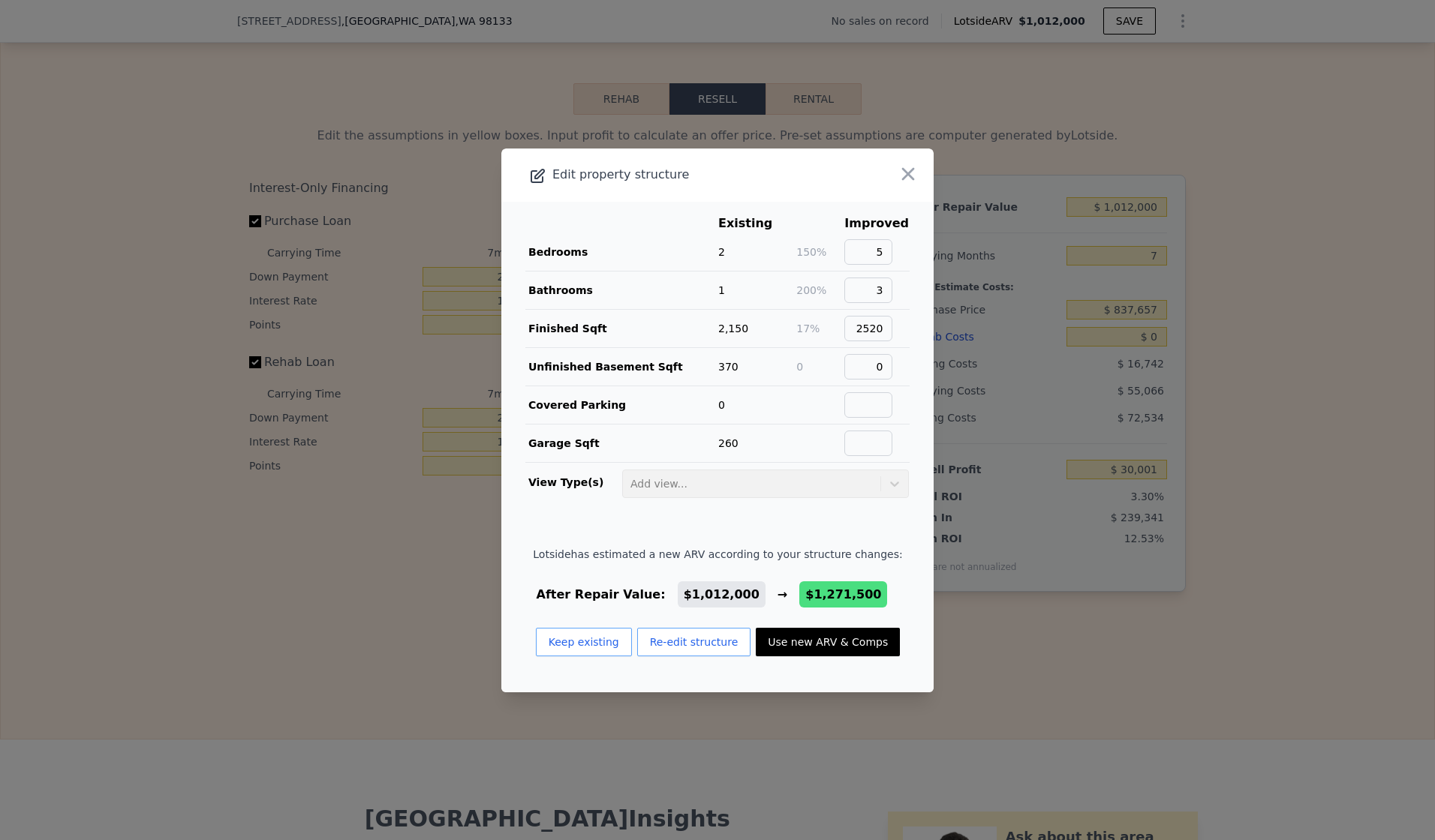
checkbox input "true"
type input "$ 1,271,500"
type input "$ 270,436"
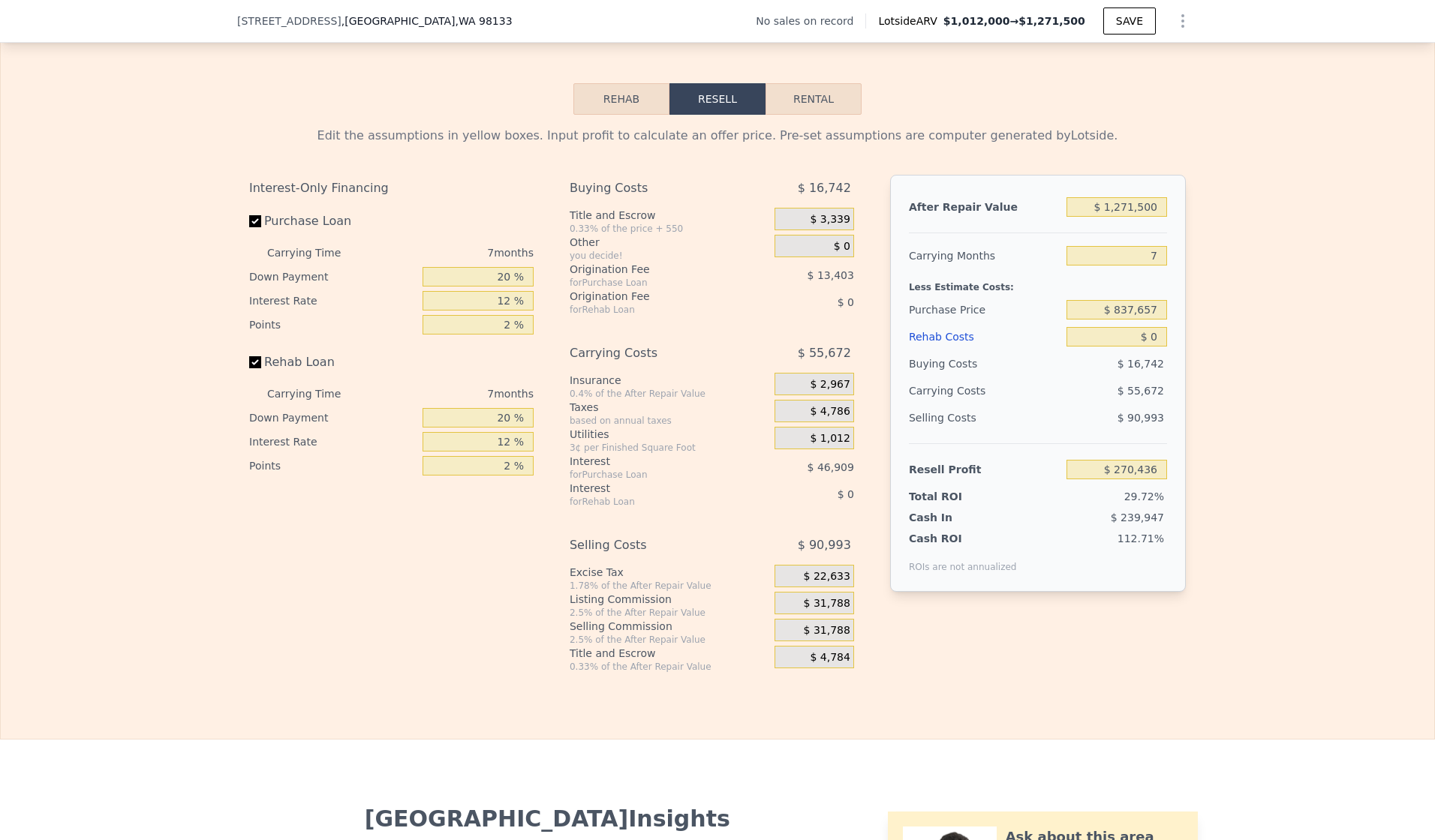
type input "4"
type input "1.5"
checkbox input "false"
type input "$ 1,012,000"
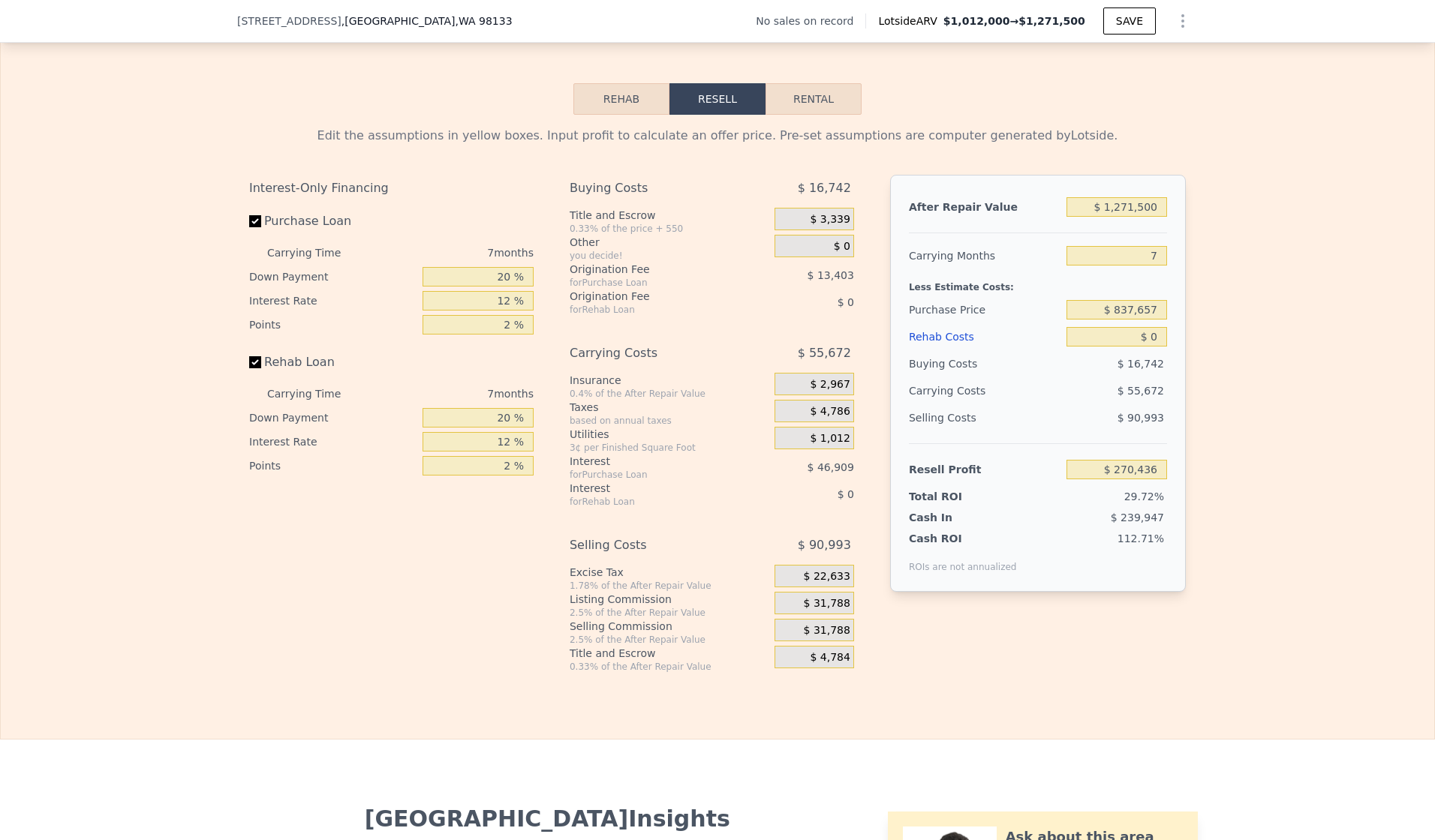
type input "$ 30,001"
checkbox input "true"
click at [1262, 95] on div "Rehab Resell Rental Edit the assumptions in yellow boxes. Input profit to calcu…" at bounding box center [718, 378] width 1435 height 724
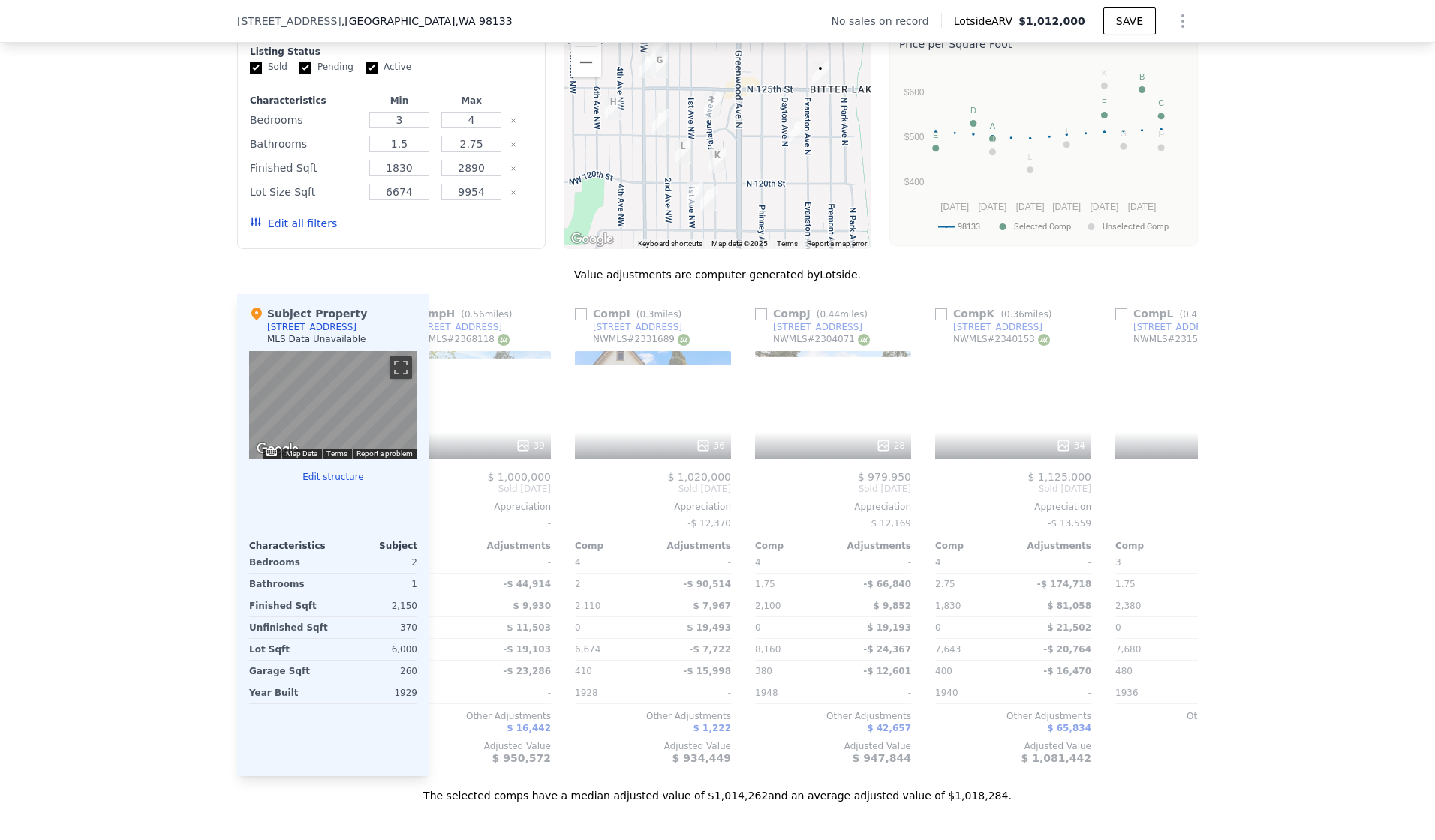
scroll to position [0, 1429]
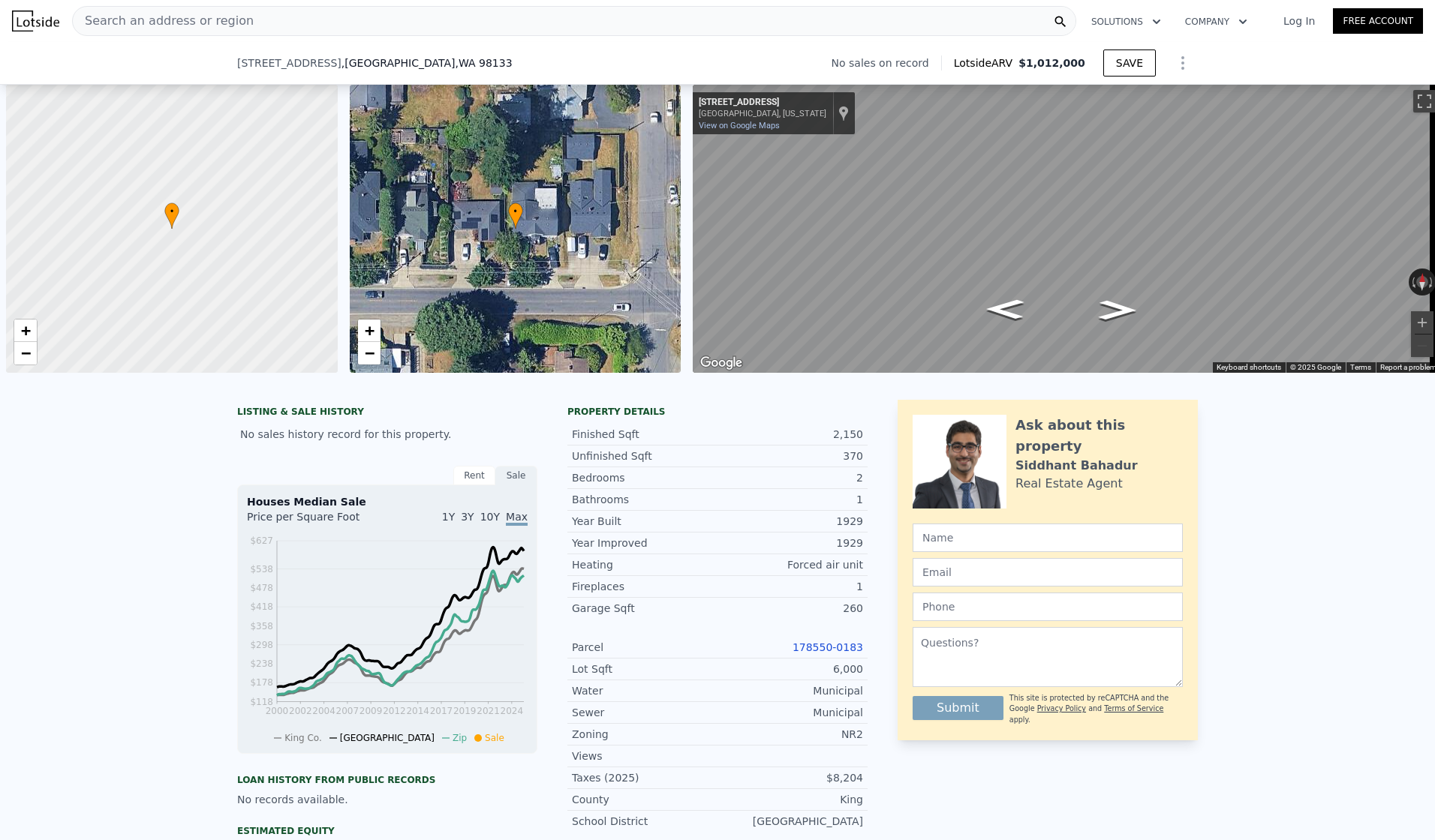
scroll to position [0, 1429]
